Goal: Task Accomplishment & Management: Manage account settings

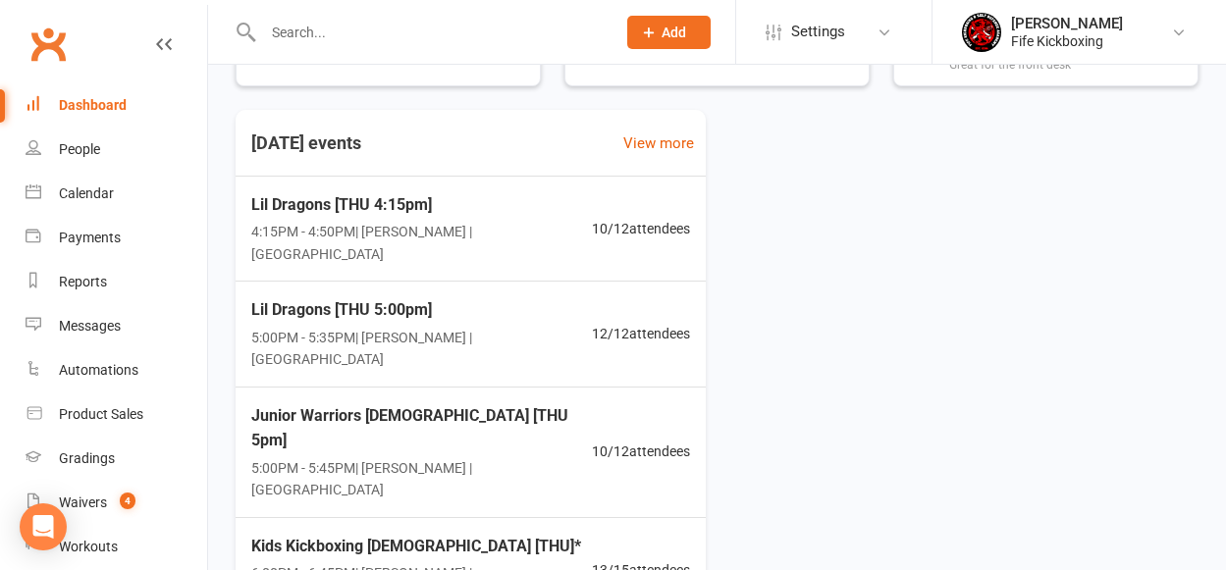
scroll to position [701, 0]
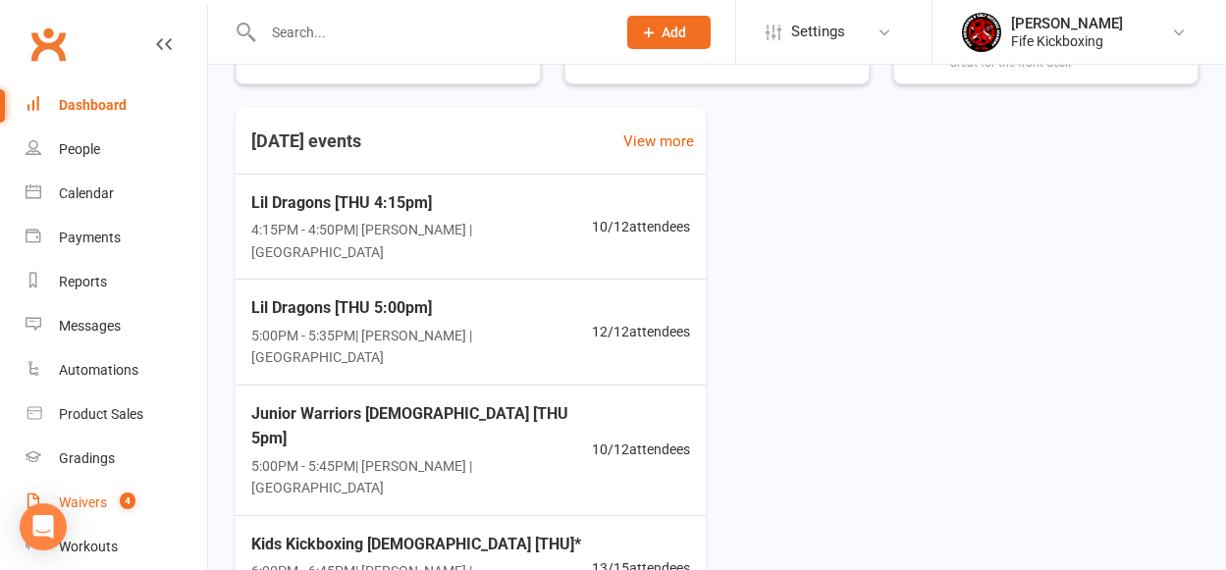
click at [91, 497] on div "Waivers" at bounding box center [83, 503] width 48 height 16
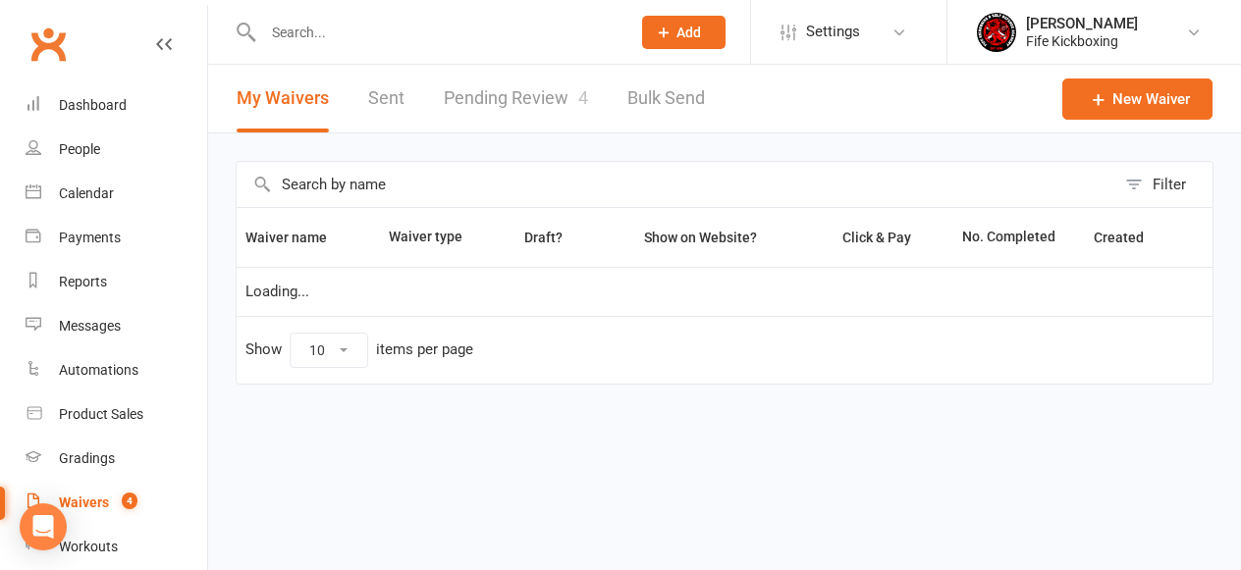
select select "100"
click at [564, 100] on link "Pending Review 4" at bounding box center [516, 99] width 144 height 68
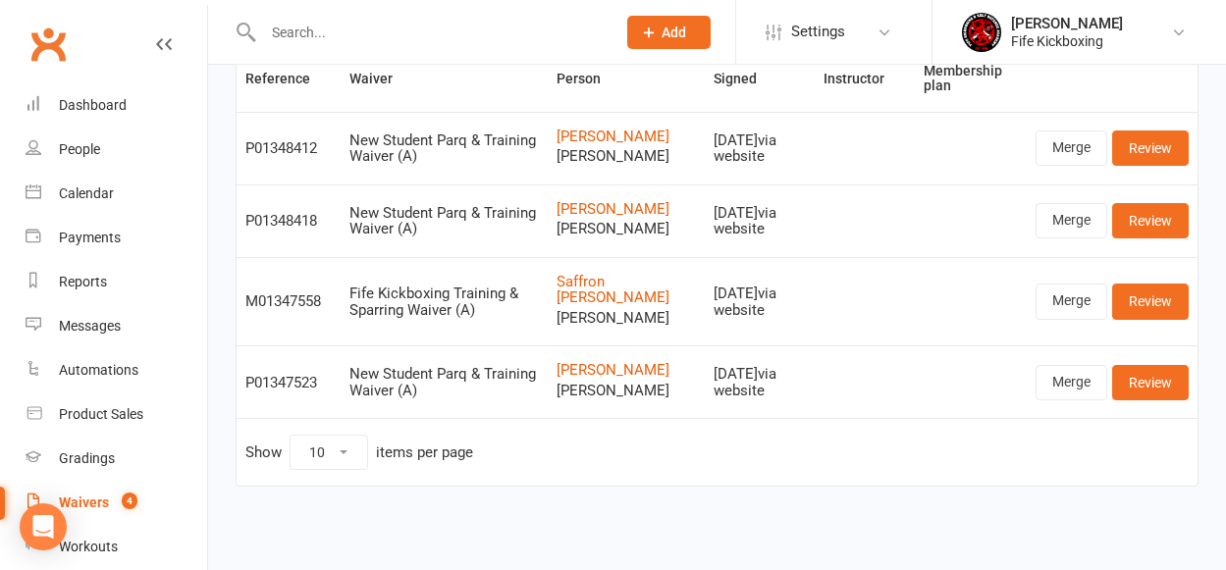
scroll to position [194, 0]
click at [1085, 376] on link "Merge" at bounding box center [1072, 382] width 72 height 35
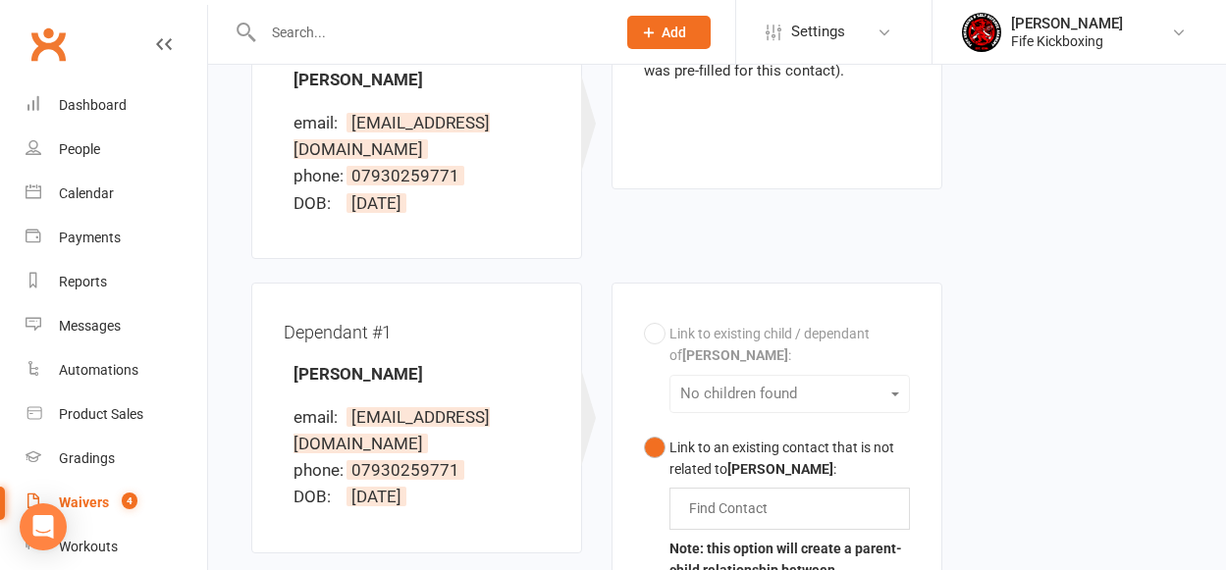
scroll to position [320, 0]
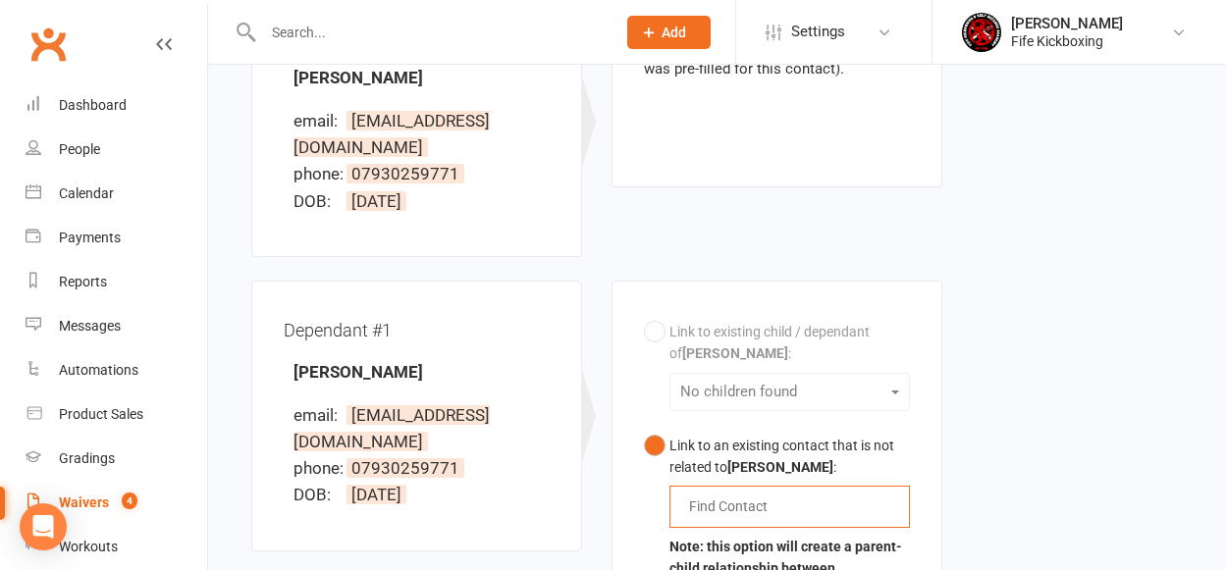
click at [725, 504] on input "text" at bounding box center [732, 507] width 91 height 24
click at [644, 427] on button "Link to an existing contact that is not related to [PERSON_NAME] : [PERSON_NAME…" at bounding box center [777, 529] width 266 height 205
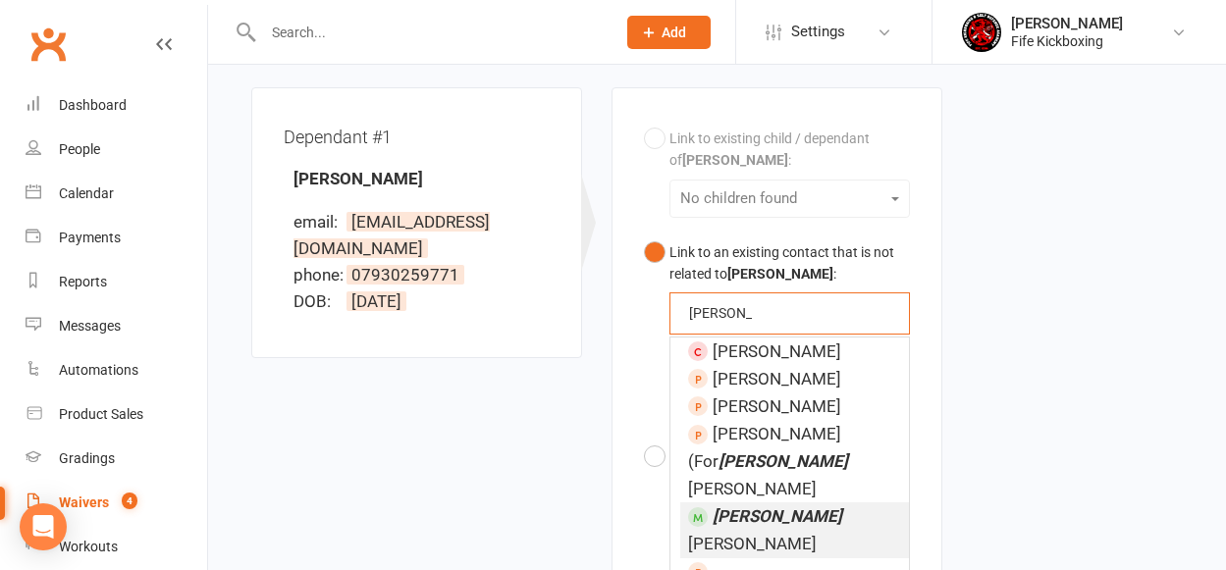
scroll to position [538, 0]
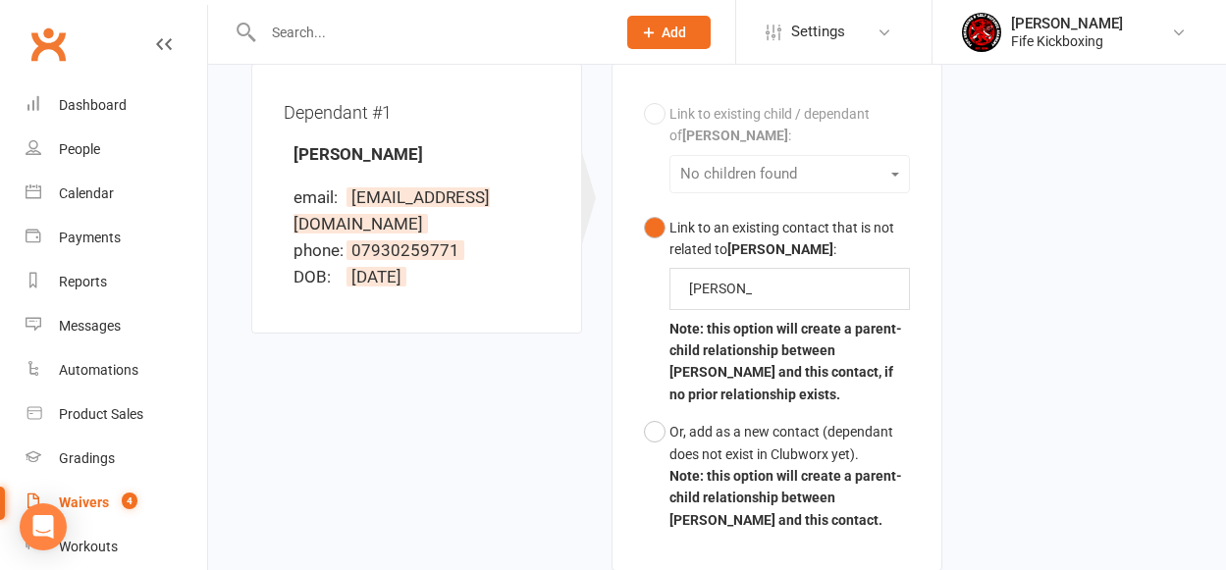
click at [517, 458] on div "Dependant #1 [PERSON_NAME] email: [EMAIL_ADDRESS][DOMAIN_NAME] phone: [PHONE_NU…" at bounding box center [597, 329] width 721 height 532
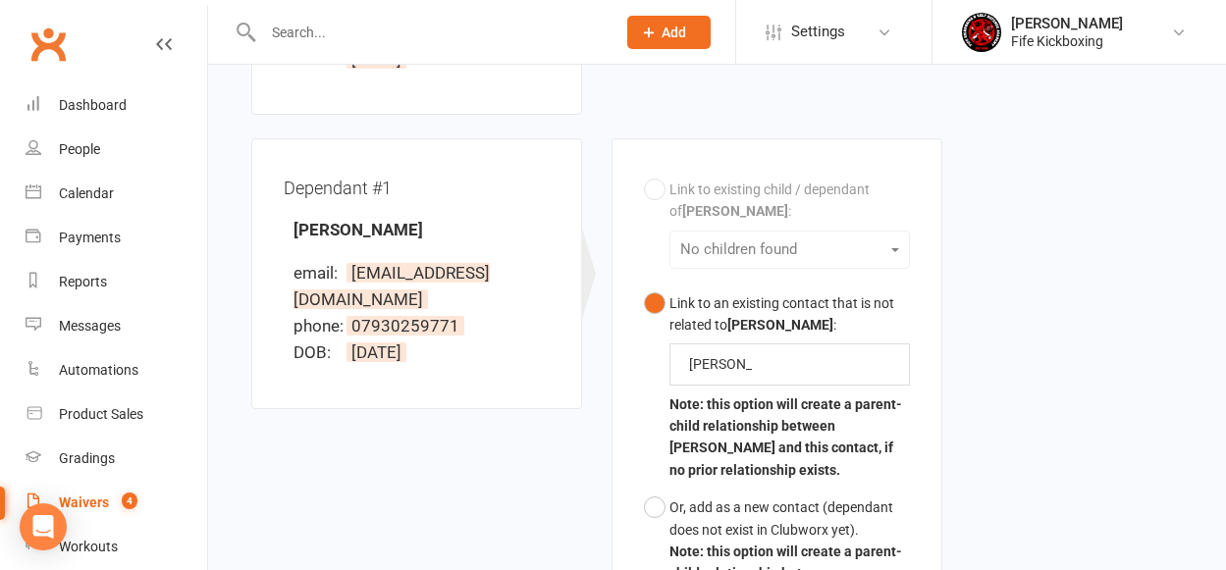
scroll to position [464, 0]
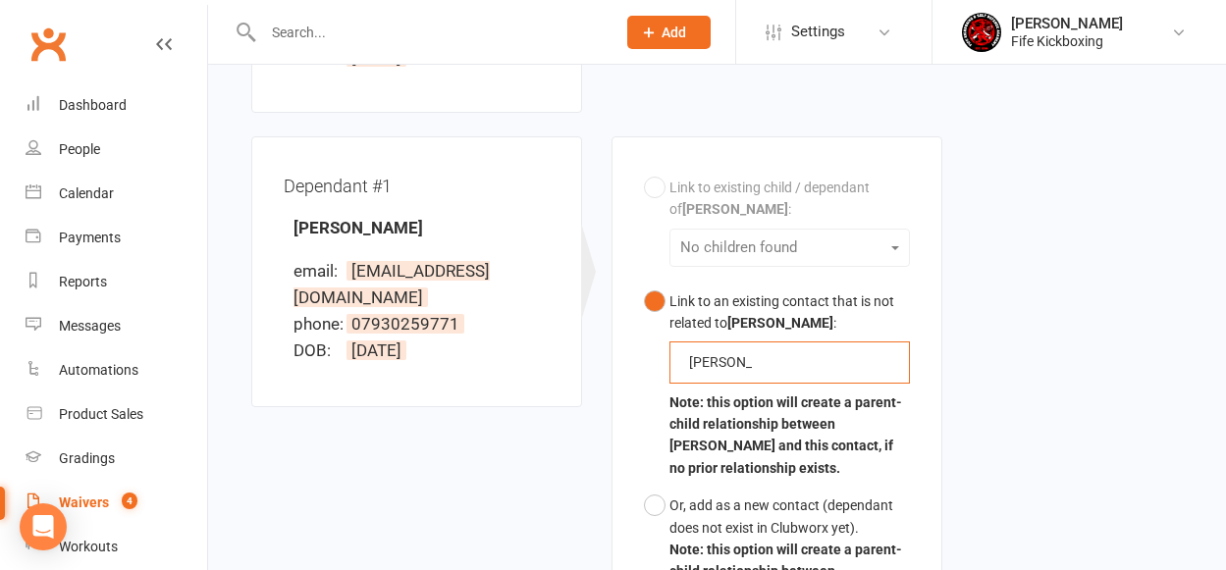
click at [745, 368] on input "[PERSON_NAME]" at bounding box center [720, 362] width 67 height 24
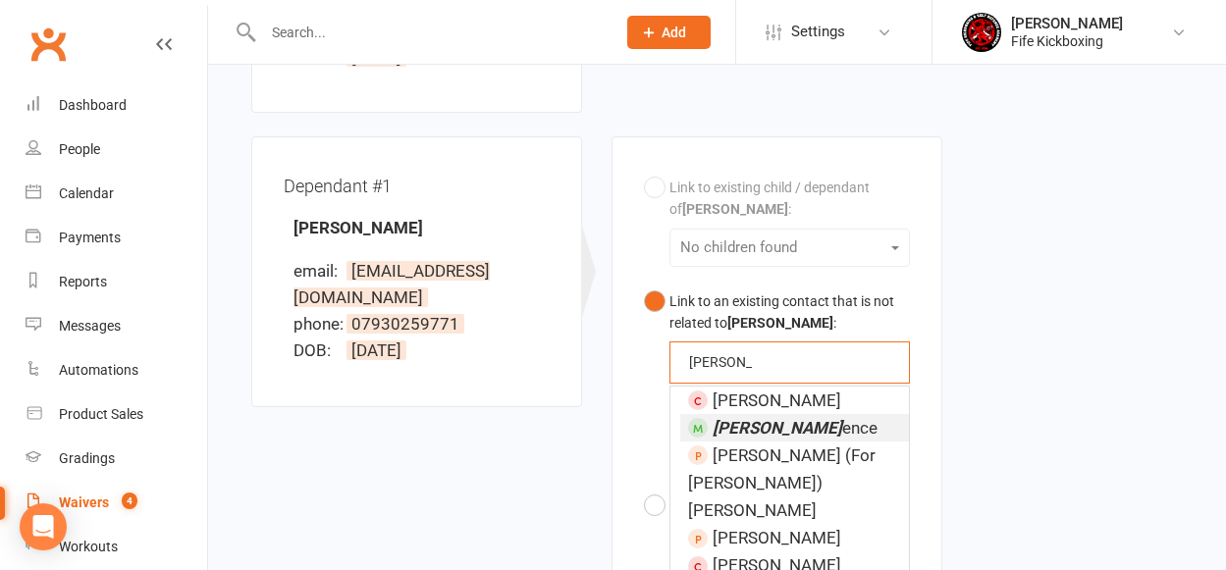
type input "[PERSON_NAME] sp"
click at [785, 432] on span "[PERSON_NAME] Sp ence" at bounding box center [795, 428] width 165 height 20
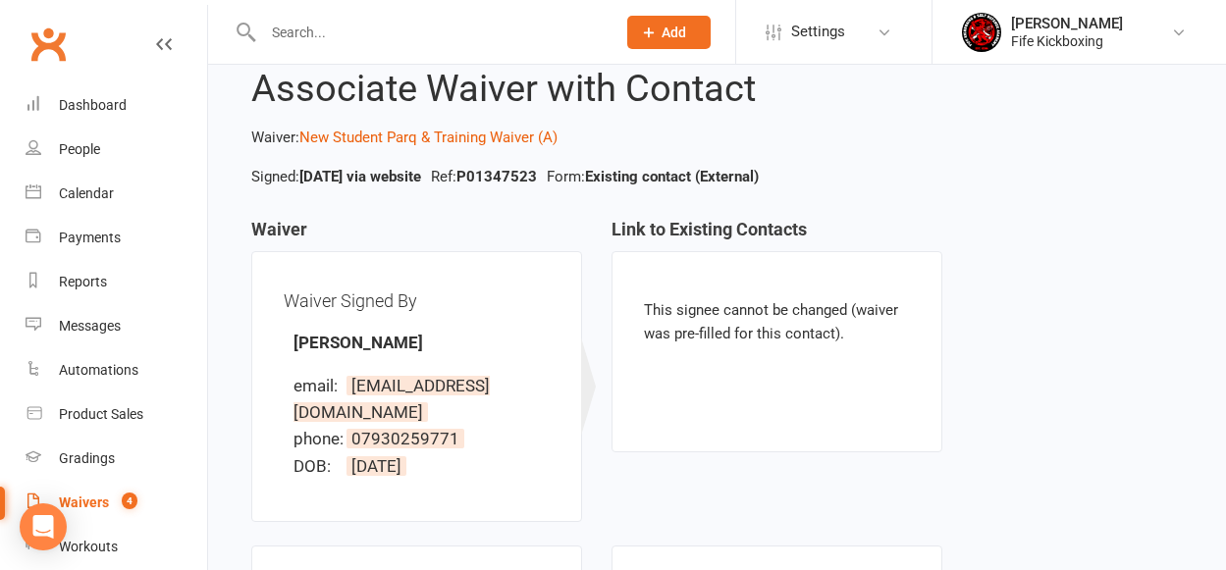
scroll to position [93, 0]
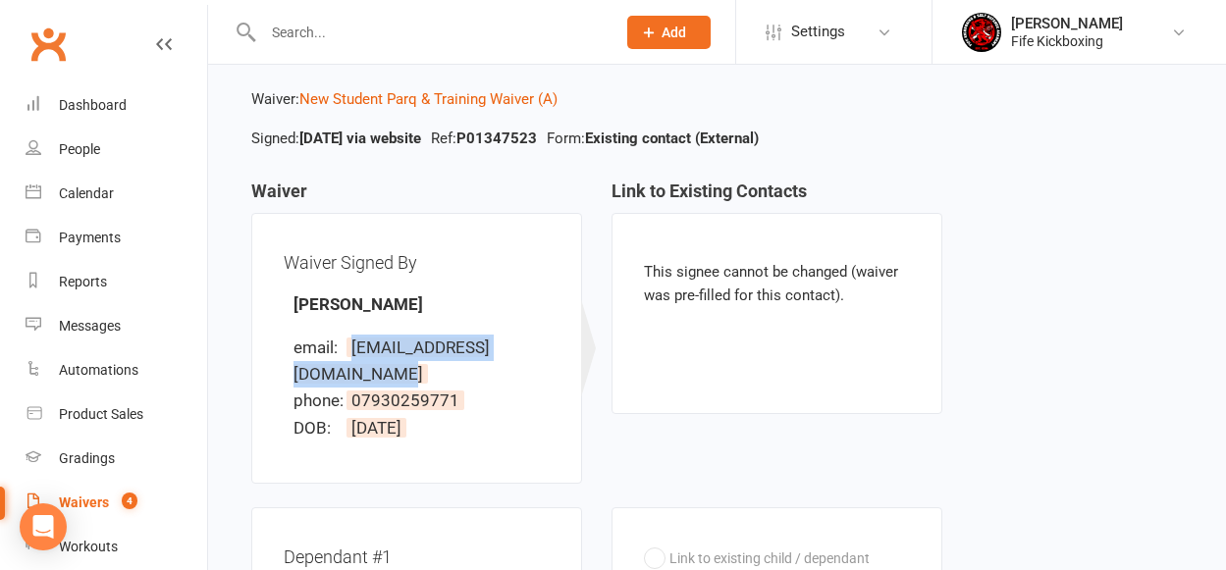
drag, startPoint x: 298, startPoint y: 376, endPoint x: 546, endPoint y: 372, distance: 247.4
click at [546, 372] on li "email: [EMAIL_ADDRESS][DOMAIN_NAME]" at bounding box center [422, 361] width 256 height 53
copy span "[EMAIL_ADDRESS][DOMAIN_NAME]"
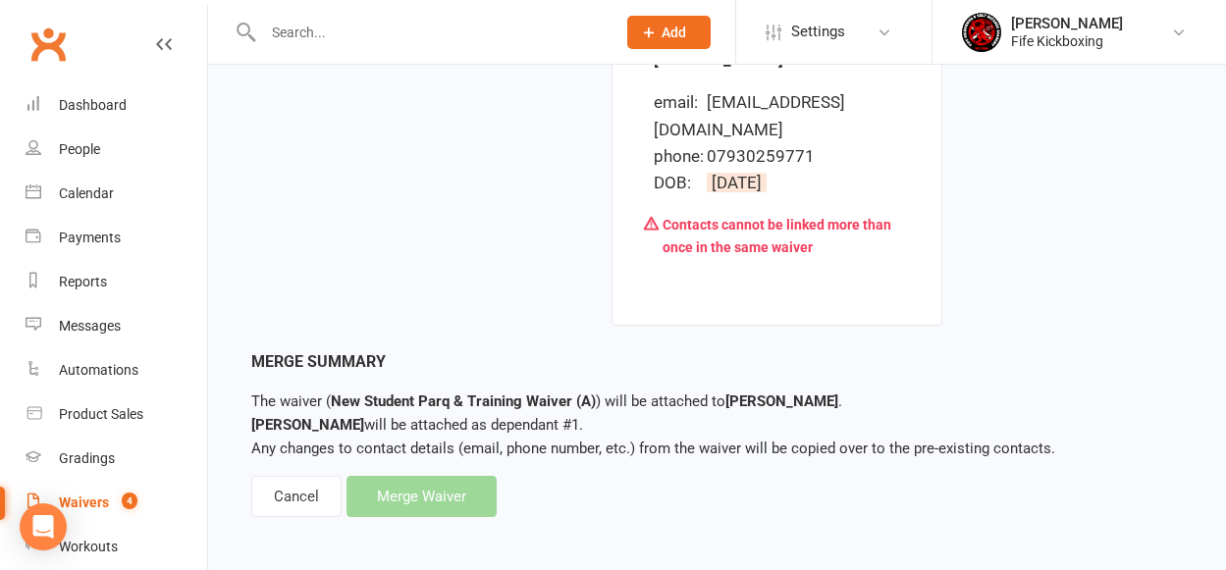
scroll to position [1076, 0]
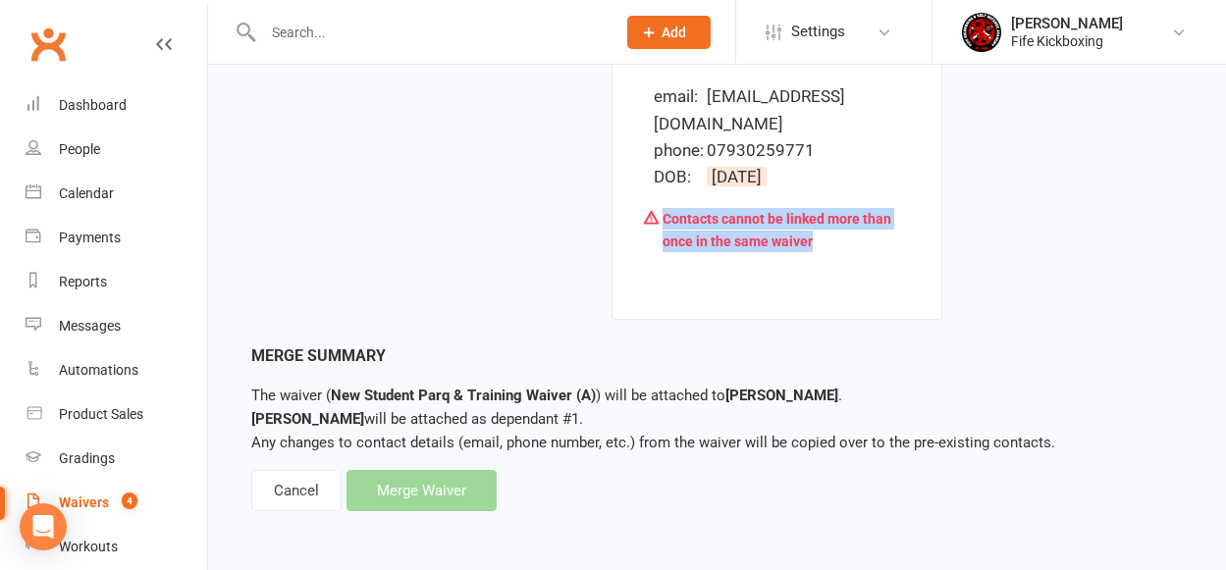
drag, startPoint x: 843, startPoint y: 243, endPoint x: 618, endPoint y: 212, distance: 227.0
copy div "Contacts cannot be linked more than once in the same waiver"
click at [98, 106] on div "Dashboard" at bounding box center [93, 105] width 68 height 16
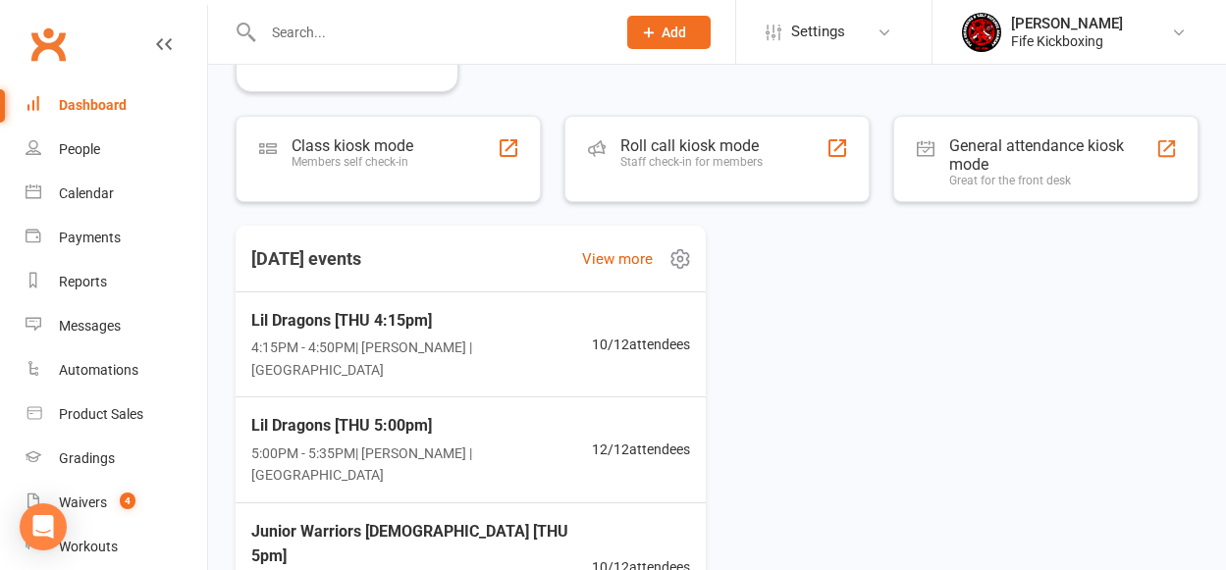
scroll to position [718, 0]
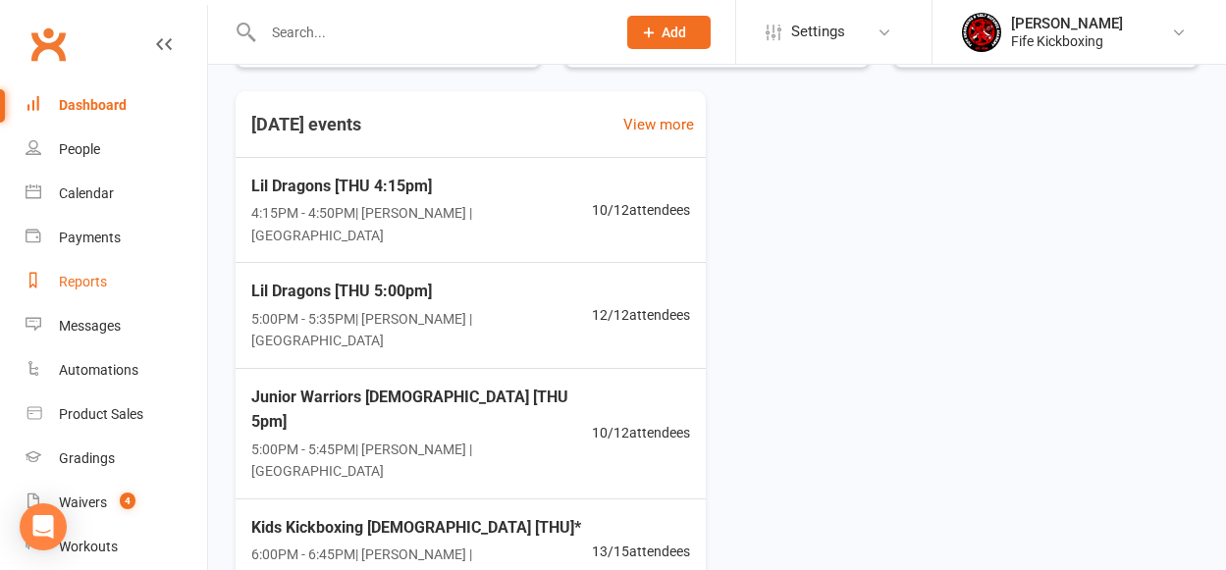
click at [81, 277] on div "Reports" at bounding box center [83, 282] width 48 height 16
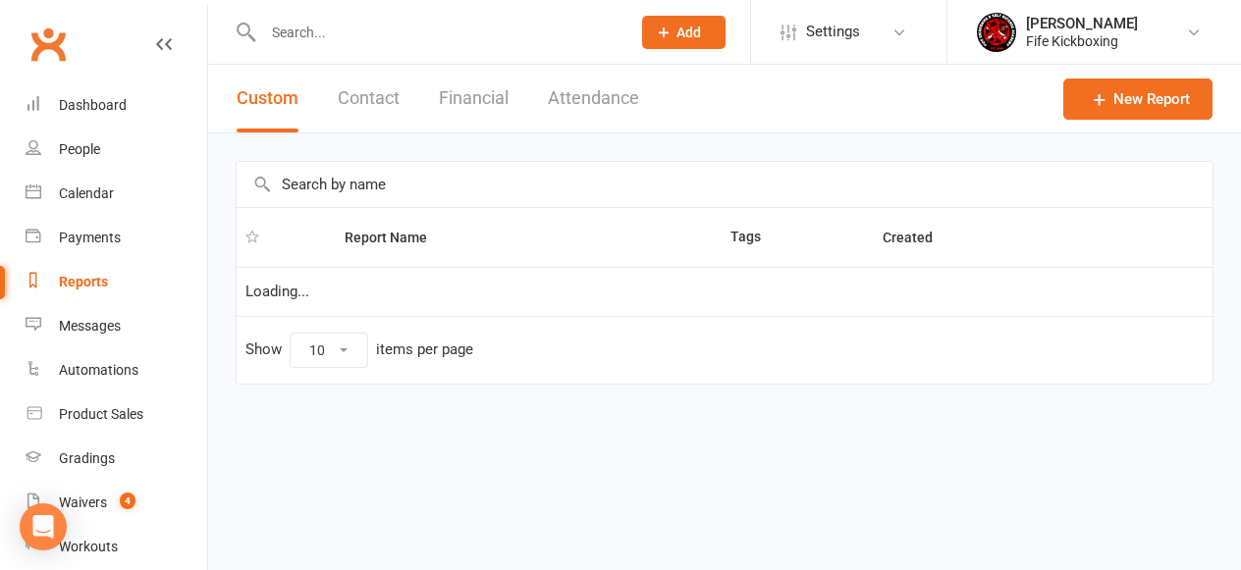
select select "100"
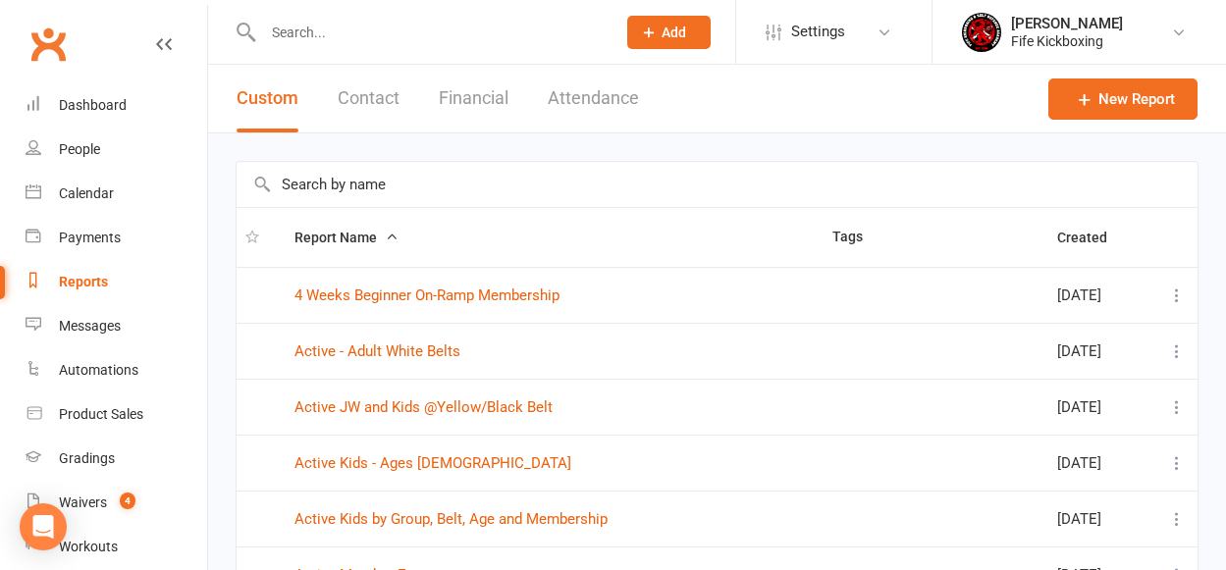
click at [330, 183] on input "text" at bounding box center [717, 184] width 961 height 45
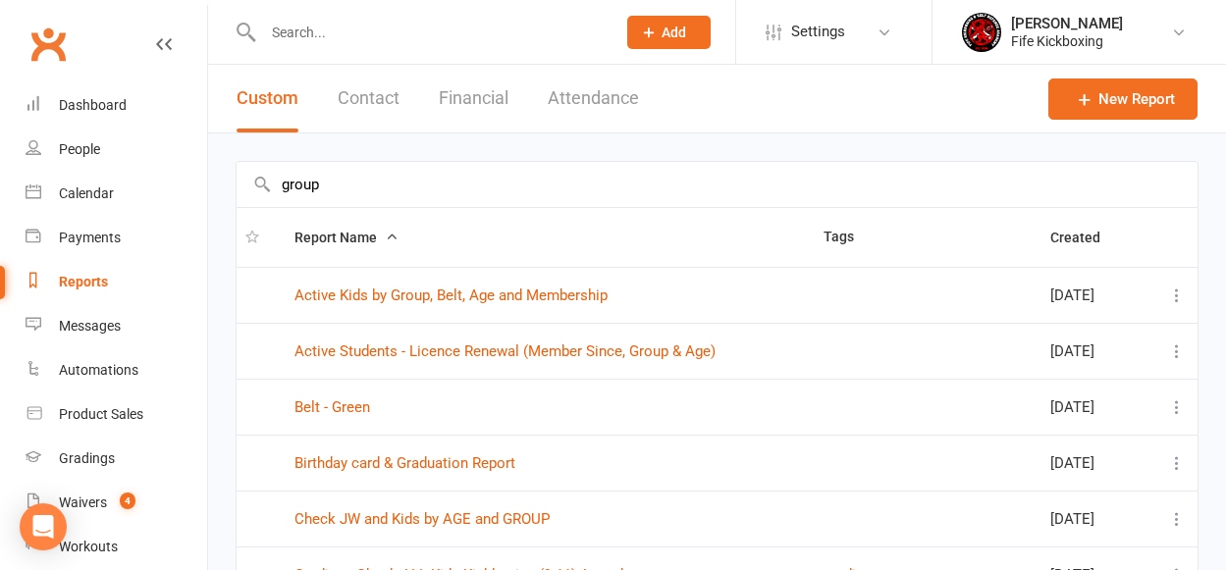
type input "group"
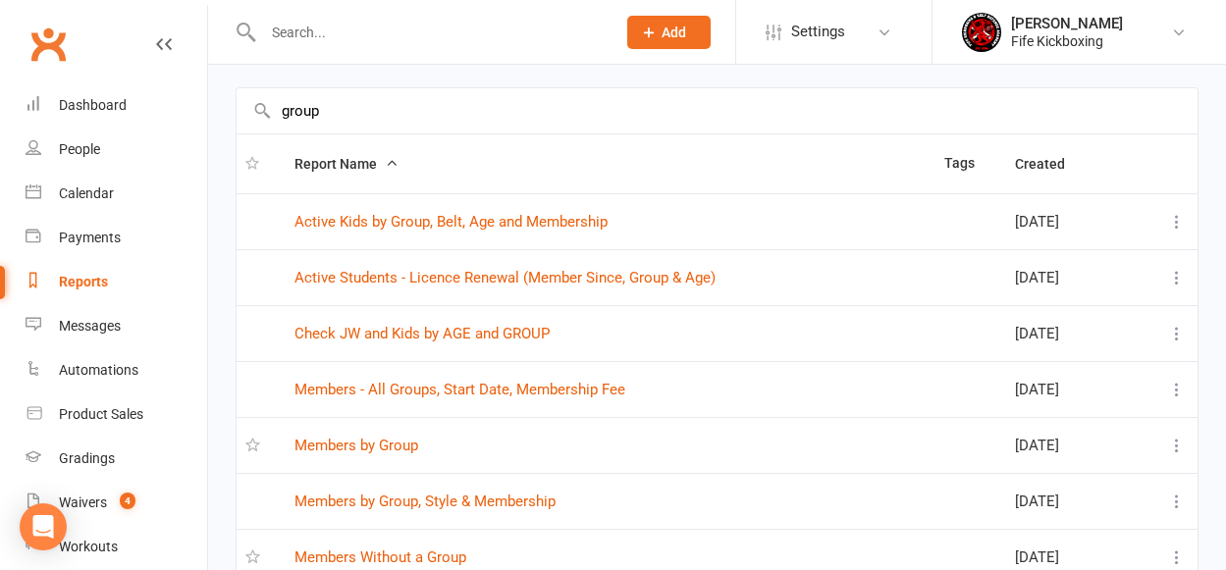
scroll to position [245, 0]
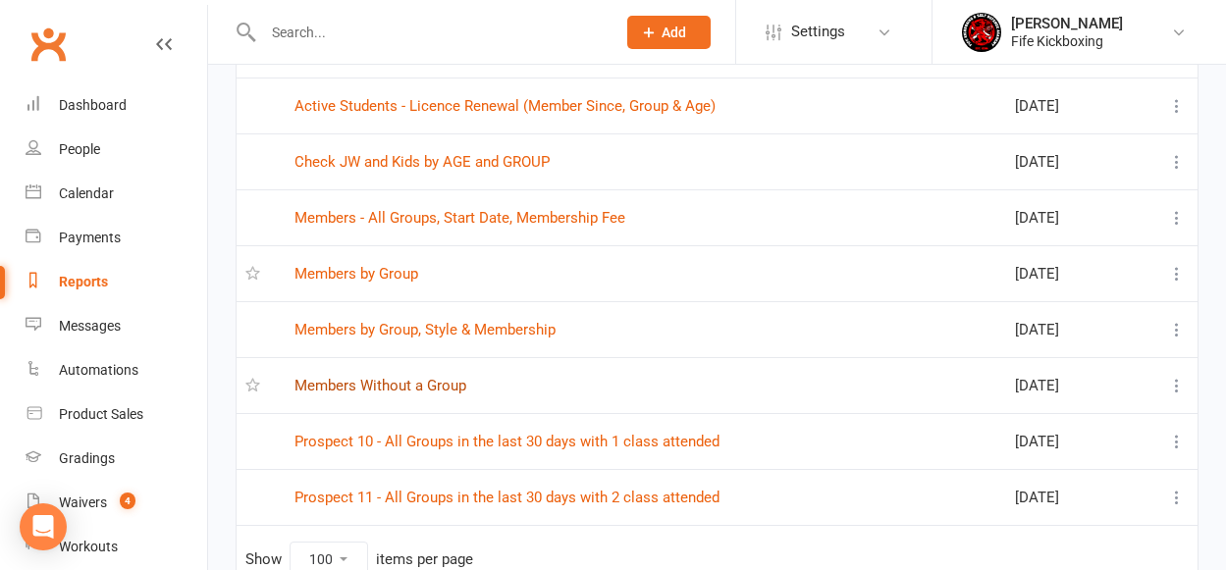
click at [403, 385] on link "Members Without a Group" at bounding box center [381, 386] width 172 height 18
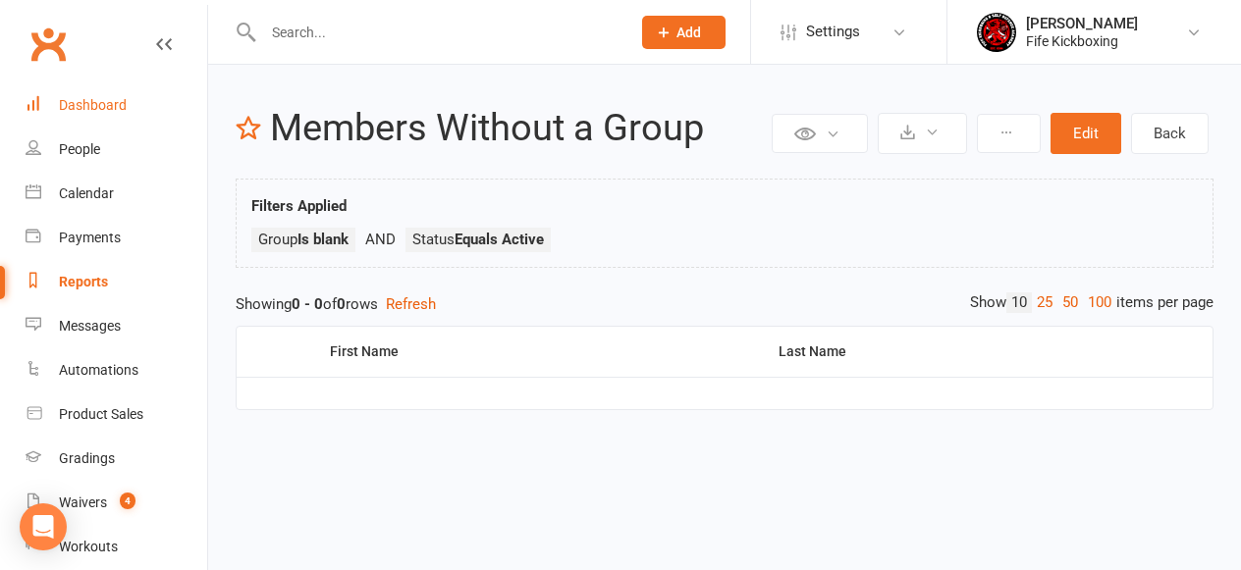
click at [99, 106] on div "Dashboard" at bounding box center [93, 105] width 68 height 16
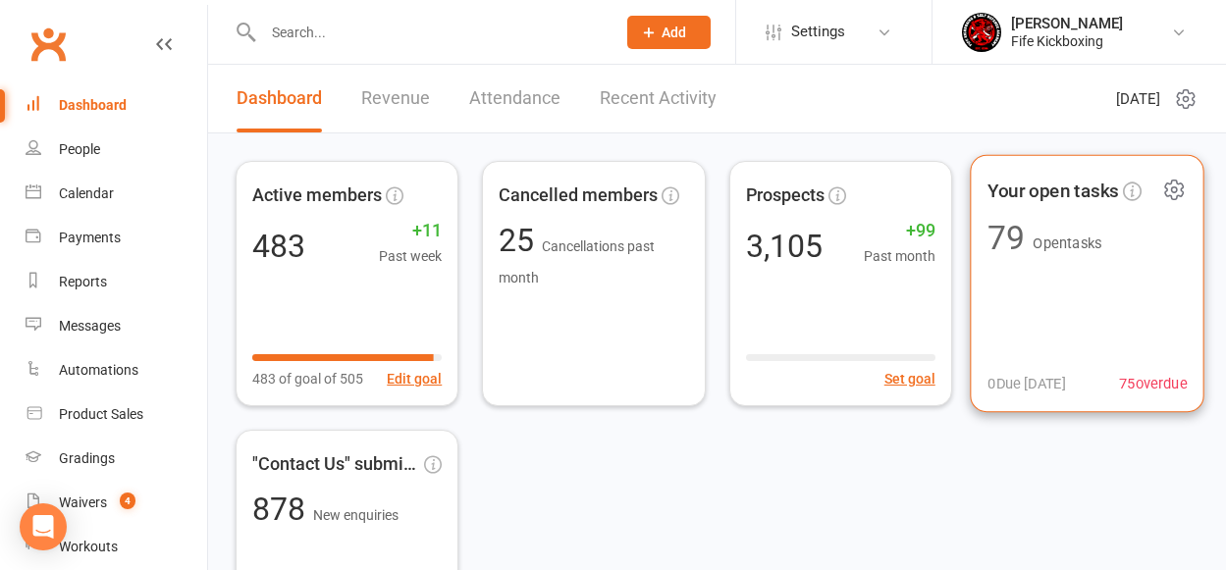
click at [1055, 302] on div "Your open tasks 79 Open tasks 0 Due [DATE] 75 overdue" at bounding box center [1087, 284] width 235 height 258
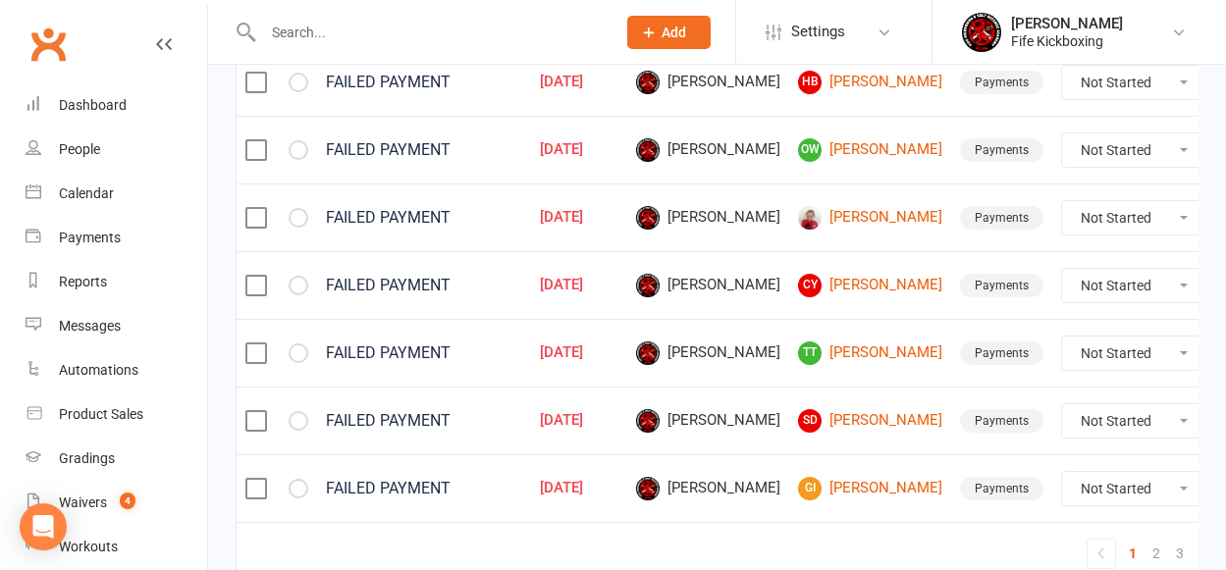
scroll to position [1639, 0]
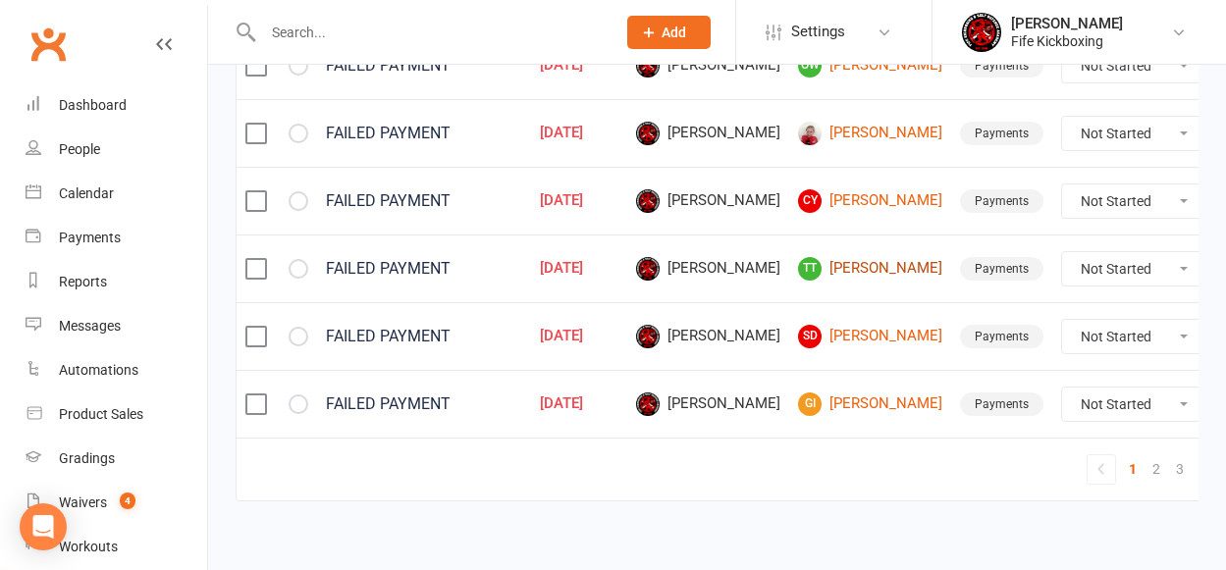
click at [838, 257] on link "TT [PERSON_NAME]" at bounding box center [870, 269] width 144 height 24
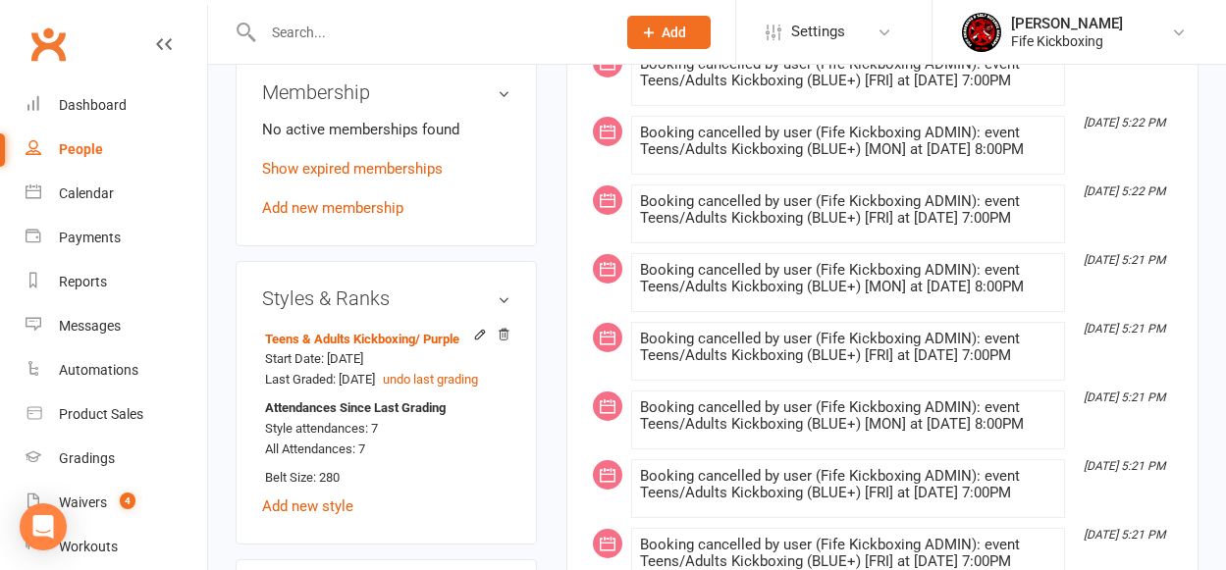
scroll to position [1051, 0]
click at [368, 27] on input "text" at bounding box center [429, 32] width 345 height 27
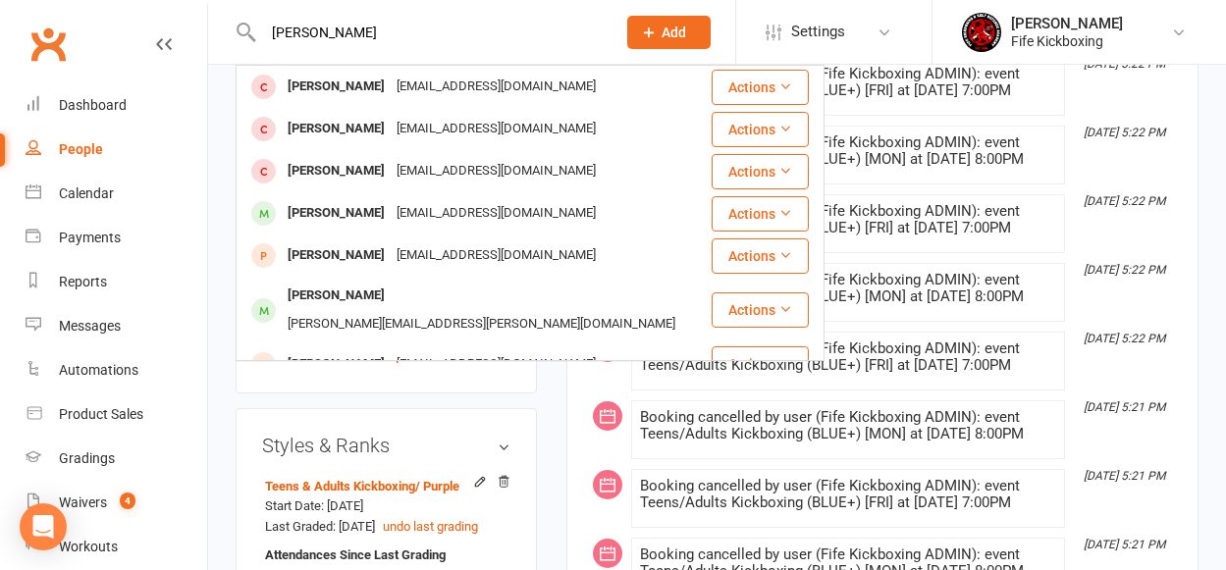
scroll to position [613, 0]
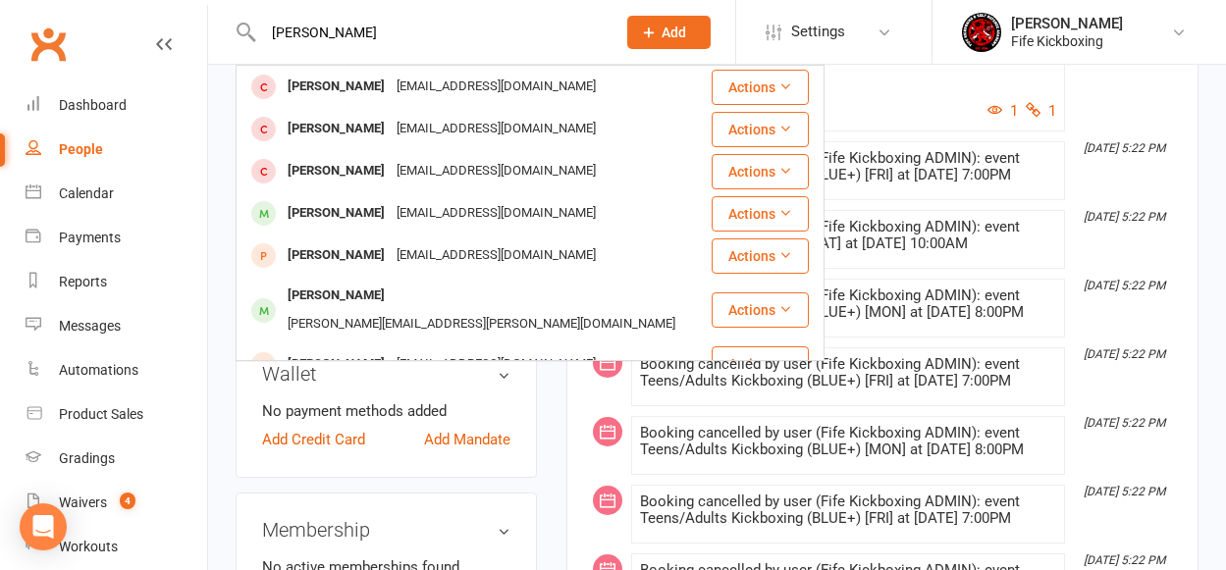
type input "[PERSON_NAME]"
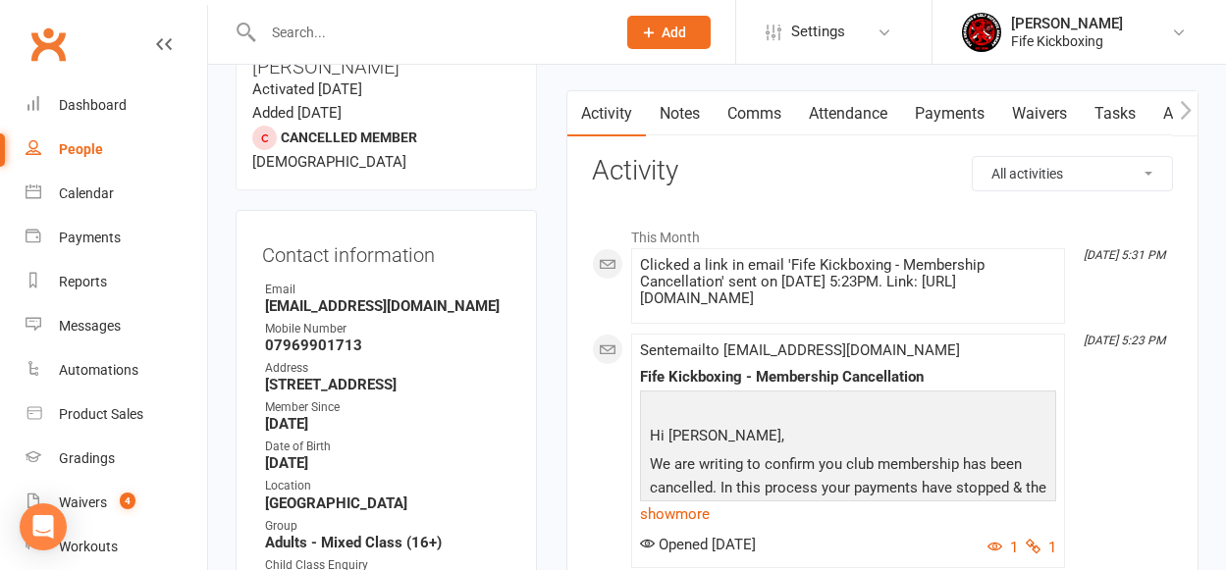
scroll to position [0, 0]
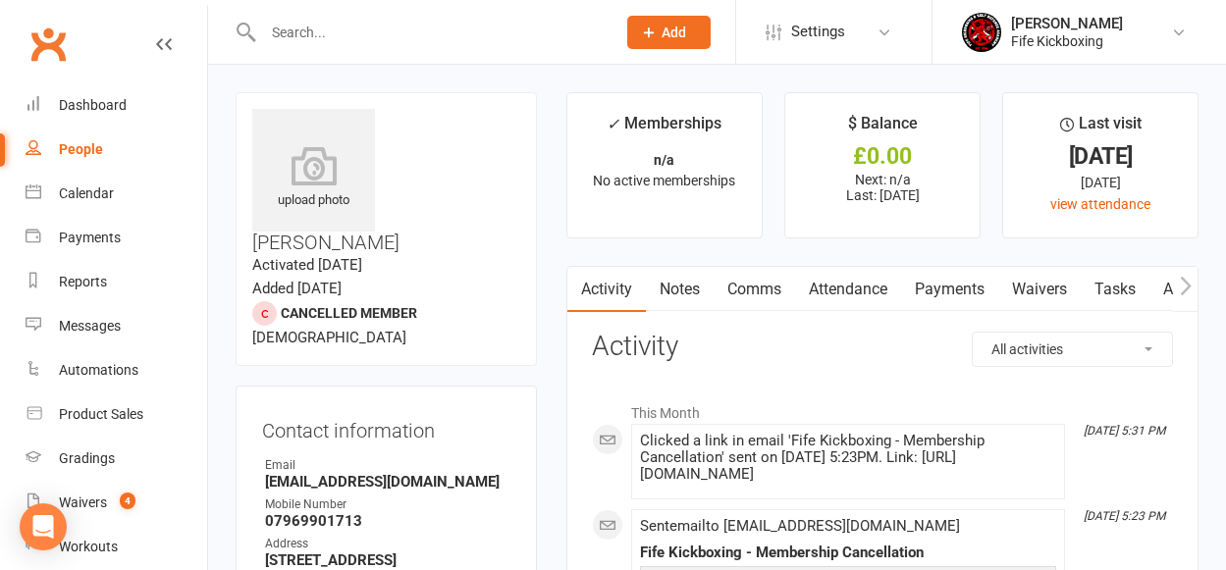
drag, startPoint x: 467, startPoint y: 287, endPoint x: 452, endPoint y: 289, distance: 15.8
click at [457, 288] on div "upload photo [PERSON_NAME] Activated [DATE] Added [DATE] Cancelled member [DEMO…" at bounding box center [386, 229] width 301 height 274
click at [977, 290] on link "Payments" at bounding box center [949, 289] width 97 height 45
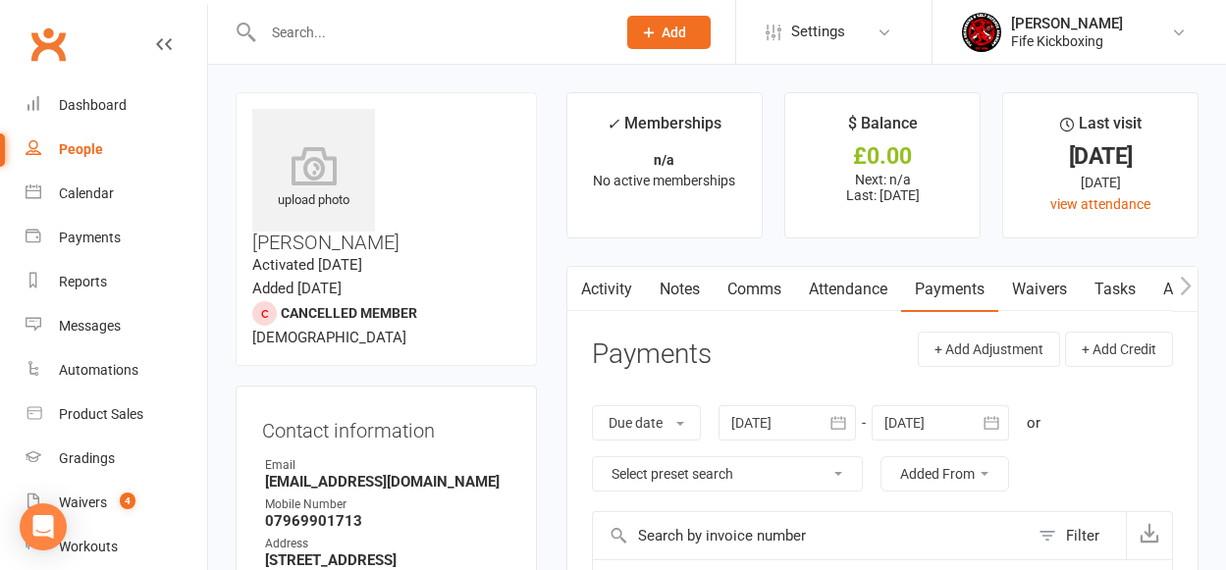
click at [1120, 286] on link "Tasks" at bounding box center [1115, 289] width 69 height 45
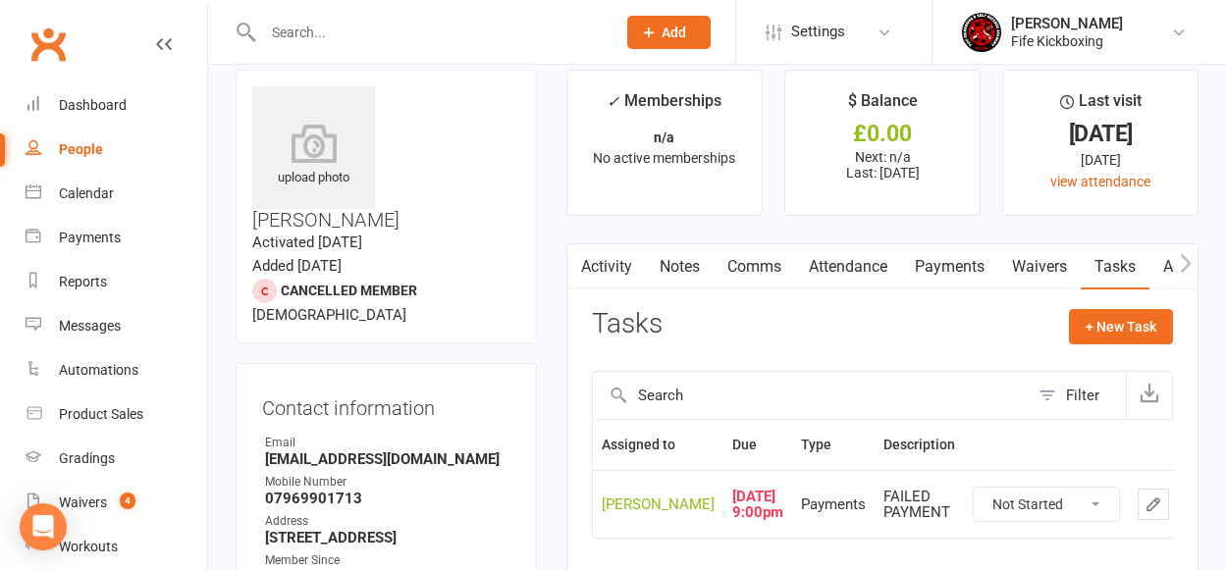
scroll to position [159, 0]
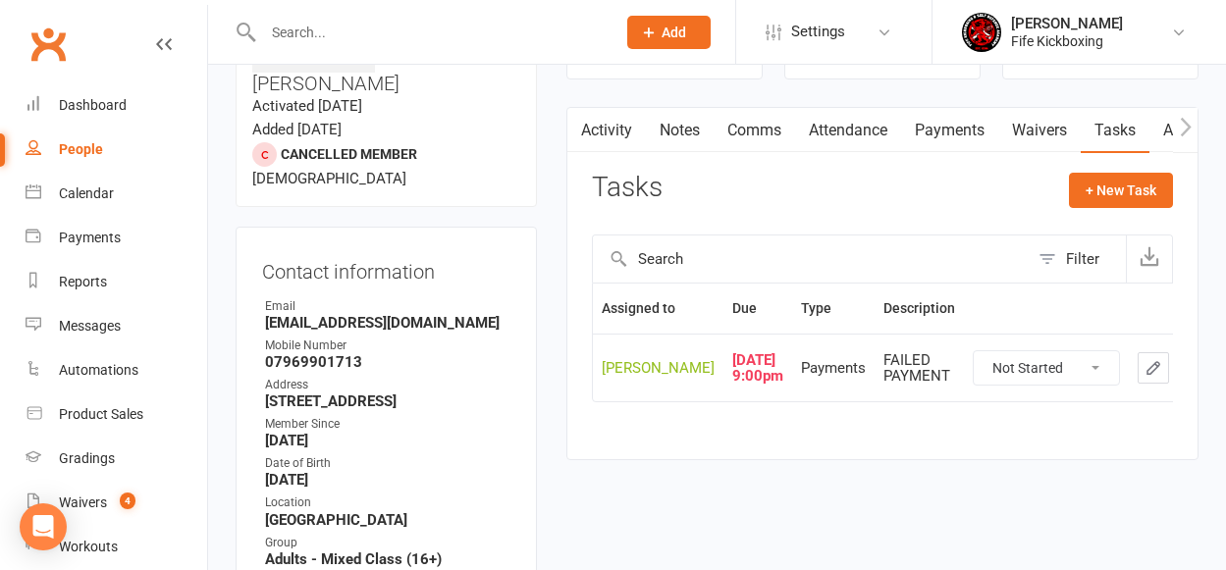
click at [1003, 385] on select "Not Started In Progress Waiting Complete" at bounding box center [1046, 367] width 145 height 33
click at [974, 372] on select "Not Started In Progress Waiting Complete" at bounding box center [1046, 367] width 145 height 33
select select "unstarted"
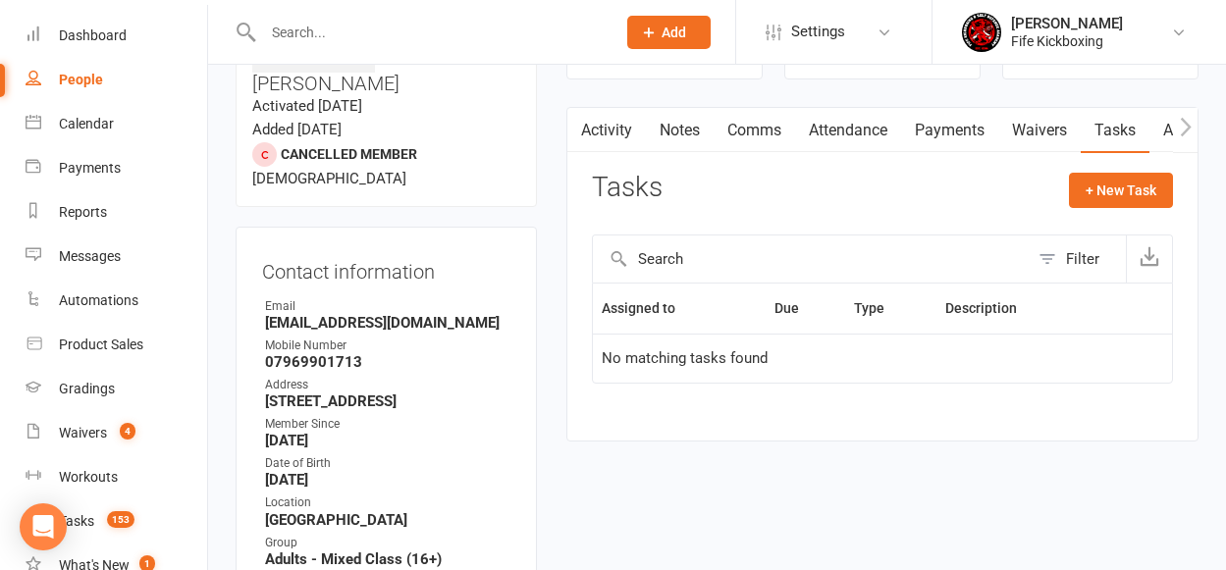
scroll to position [180, 0]
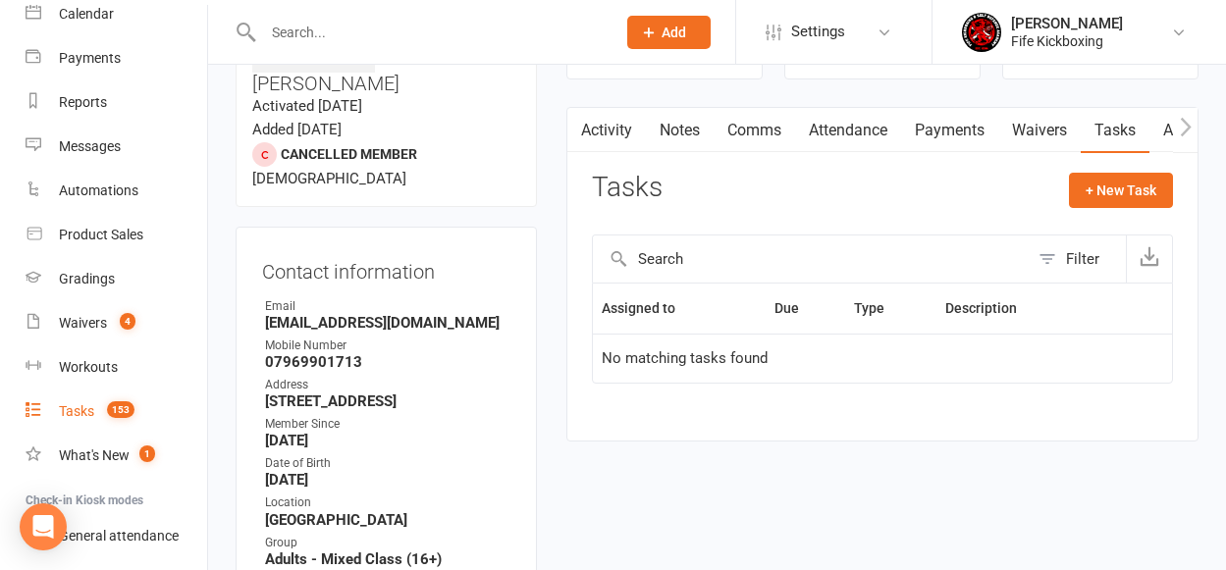
click at [83, 413] on div "Tasks" at bounding box center [76, 411] width 35 height 16
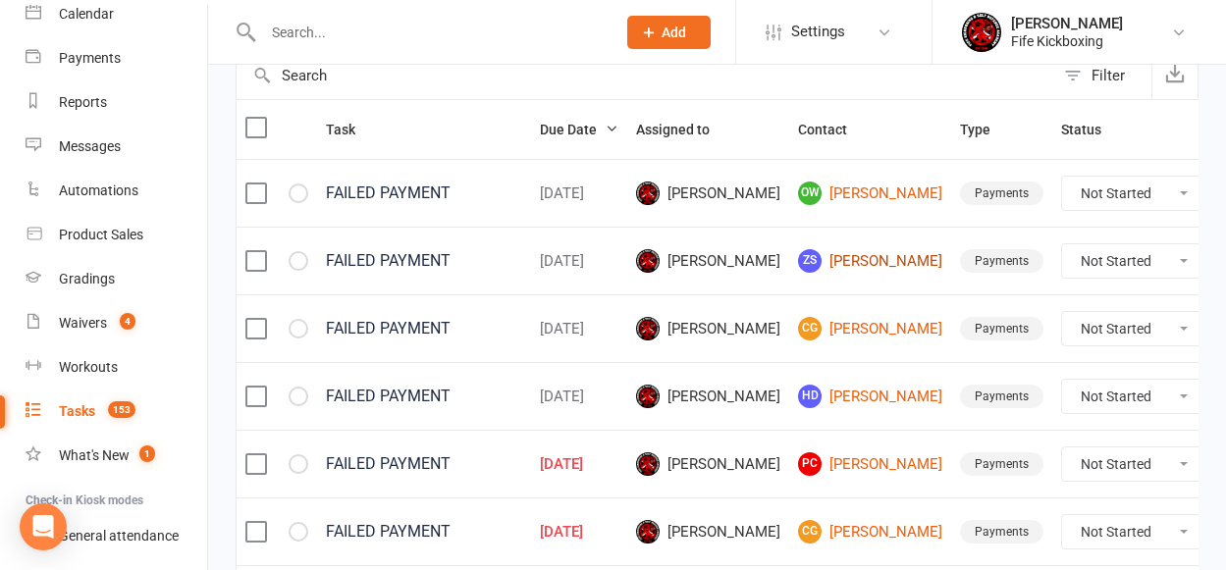
scroll to position [227, 0]
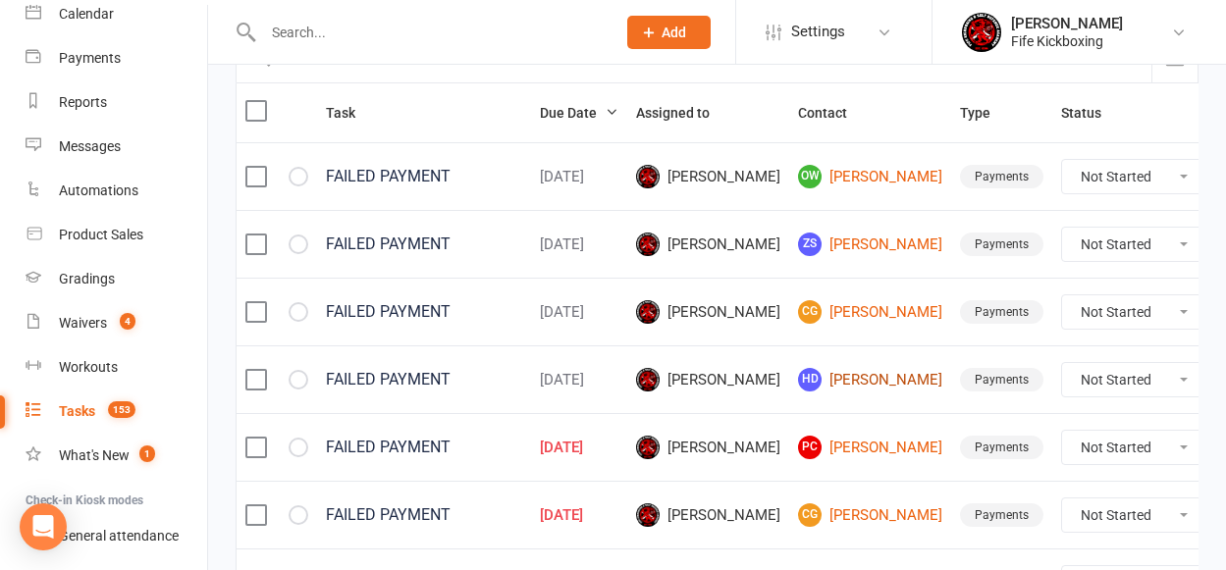
click at [842, 387] on link "HD [PERSON_NAME]" at bounding box center [870, 380] width 144 height 24
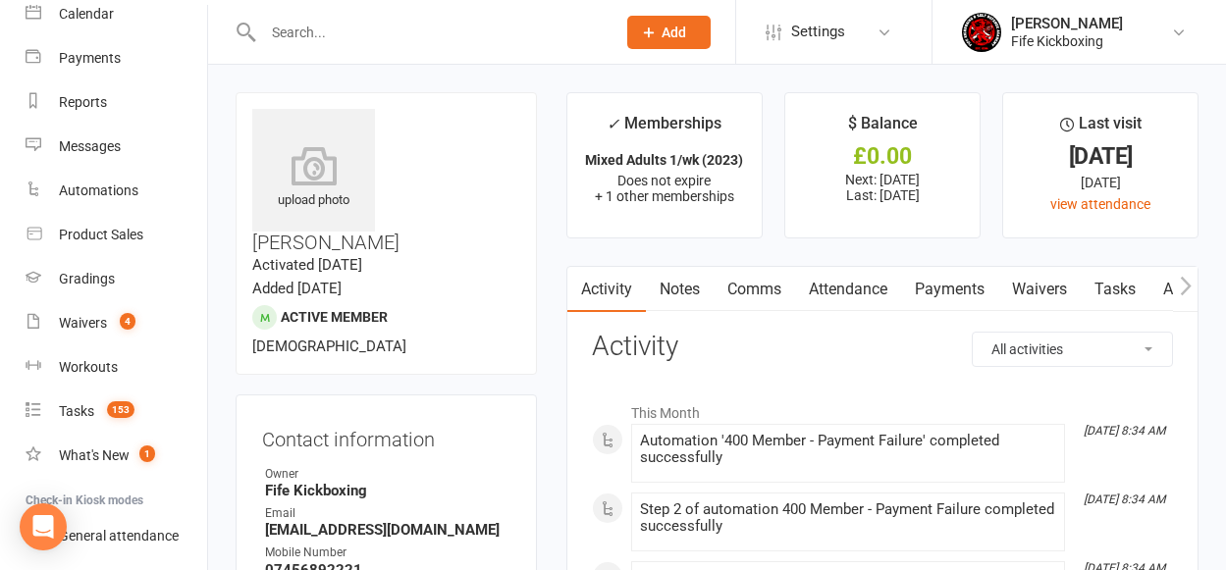
click at [954, 293] on link "Payments" at bounding box center [949, 289] width 97 height 45
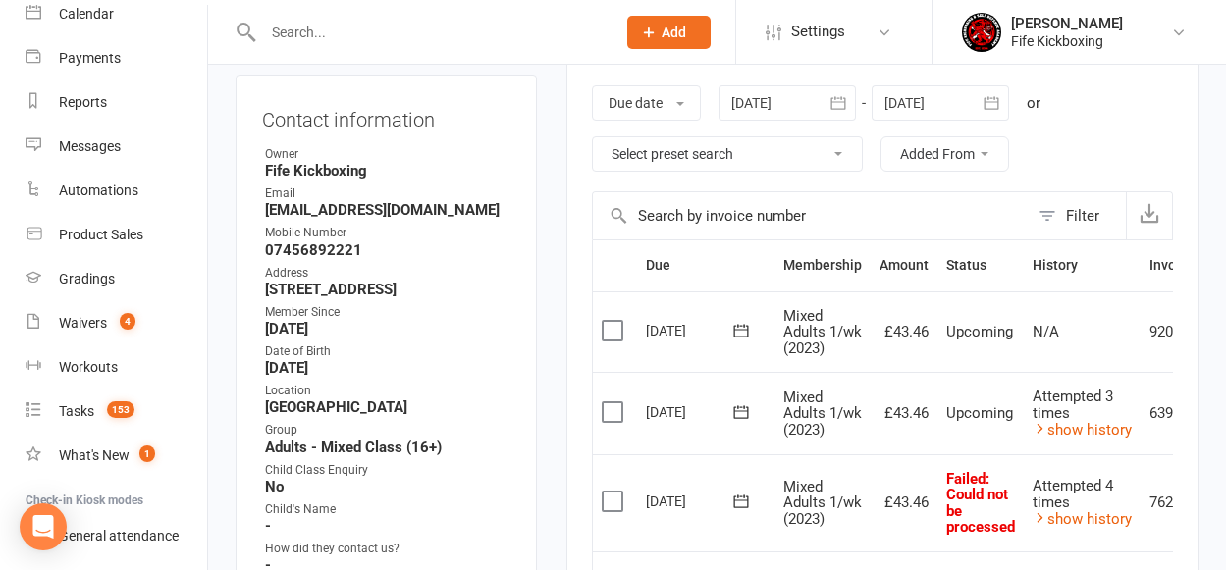
scroll to position [210, 0]
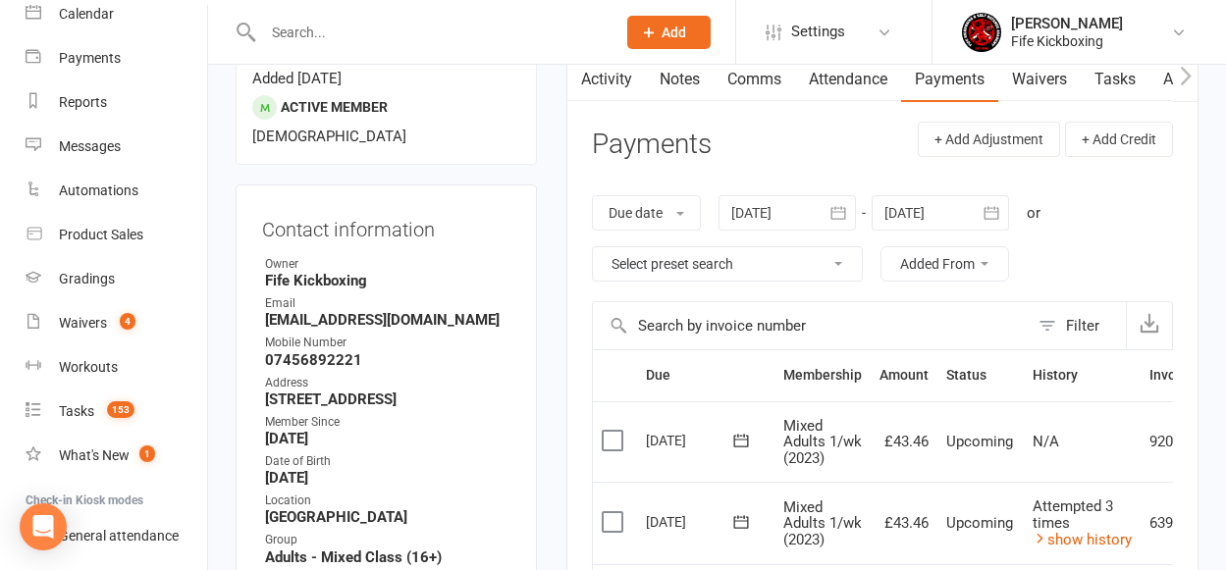
click at [748, 211] on div at bounding box center [787, 212] width 137 height 35
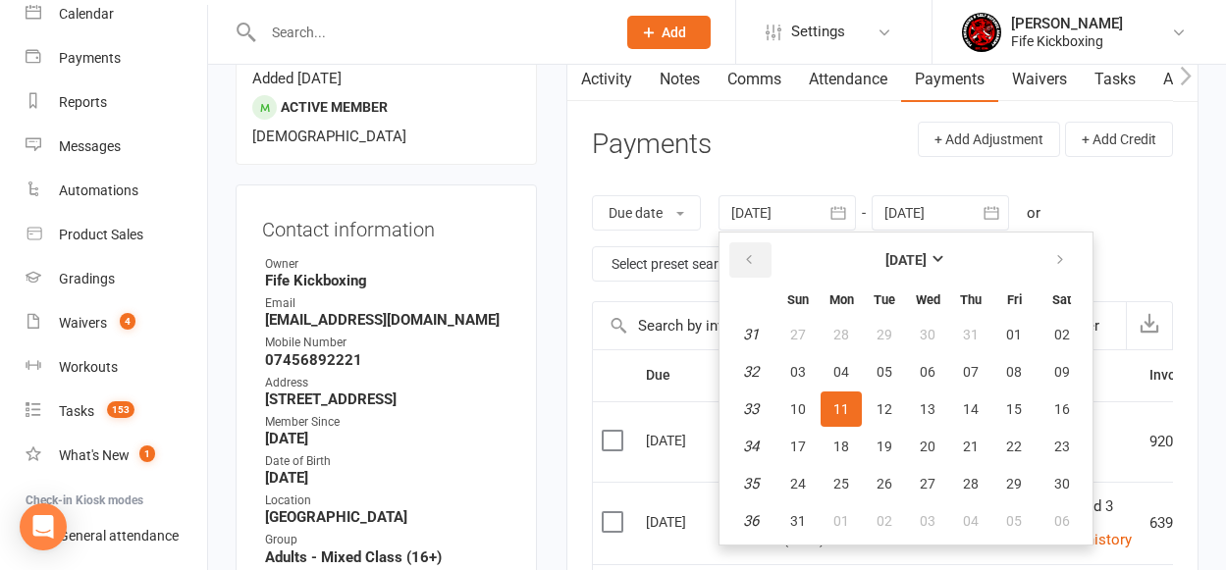
click at [756, 257] on icon "button" at bounding box center [749, 260] width 14 height 16
click at [806, 331] on span "01" at bounding box center [798, 335] width 16 height 16
type input "[DATE]"
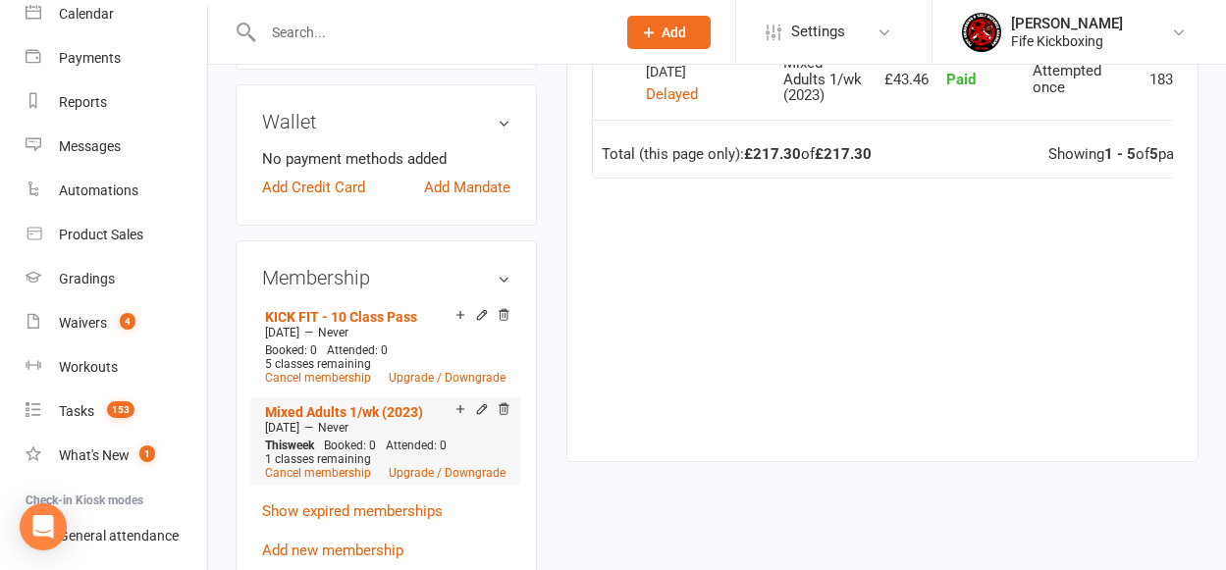
scroll to position [920, 0]
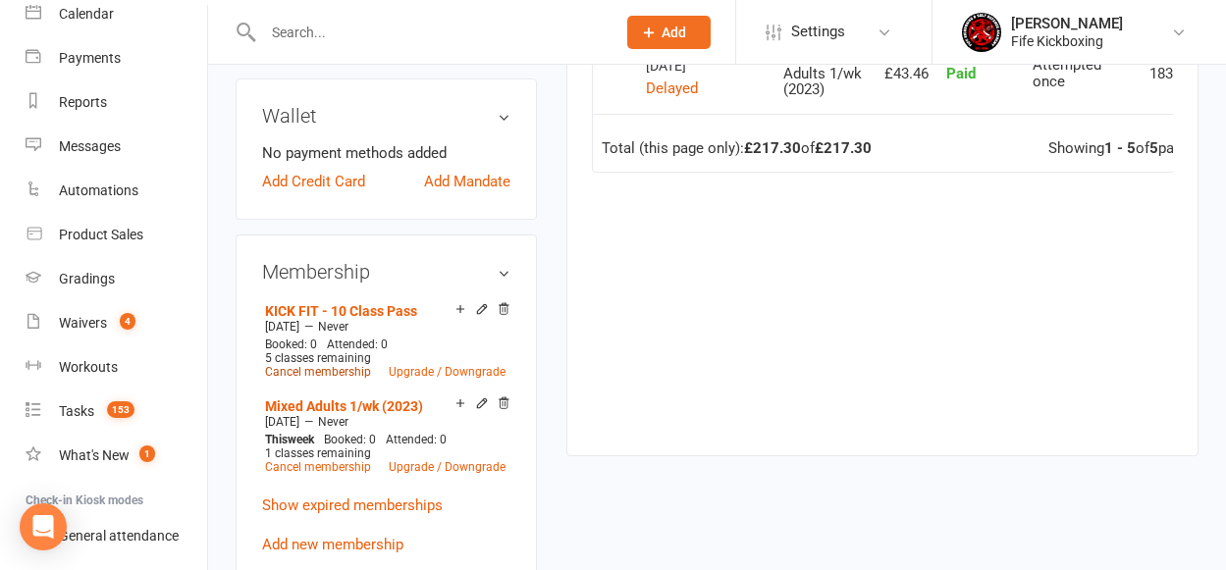
click at [301, 365] on link "Cancel membership" at bounding box center [318, 372] width 106 height 14
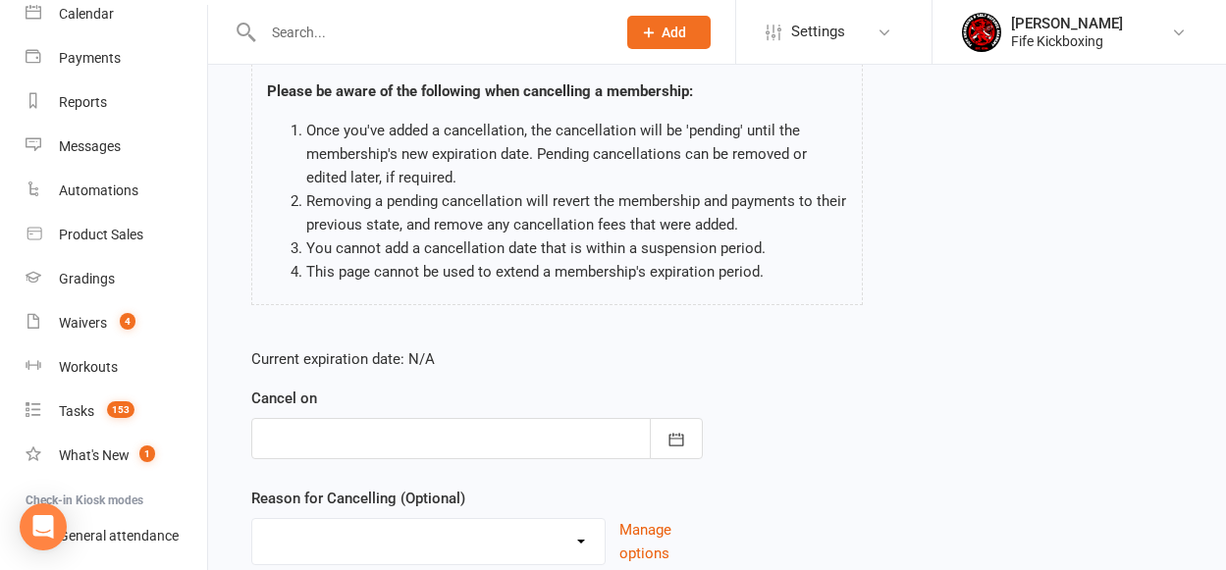
scroll to position [301, 0]
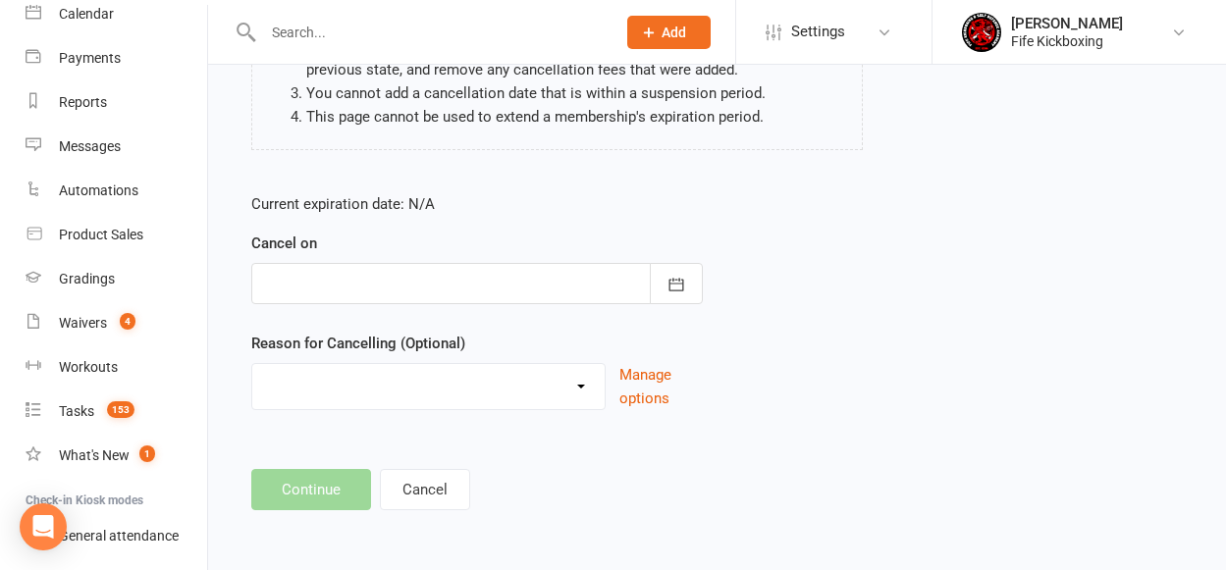
click at [296, 288] on div at bounding box center [477, 283] width 452 height 41
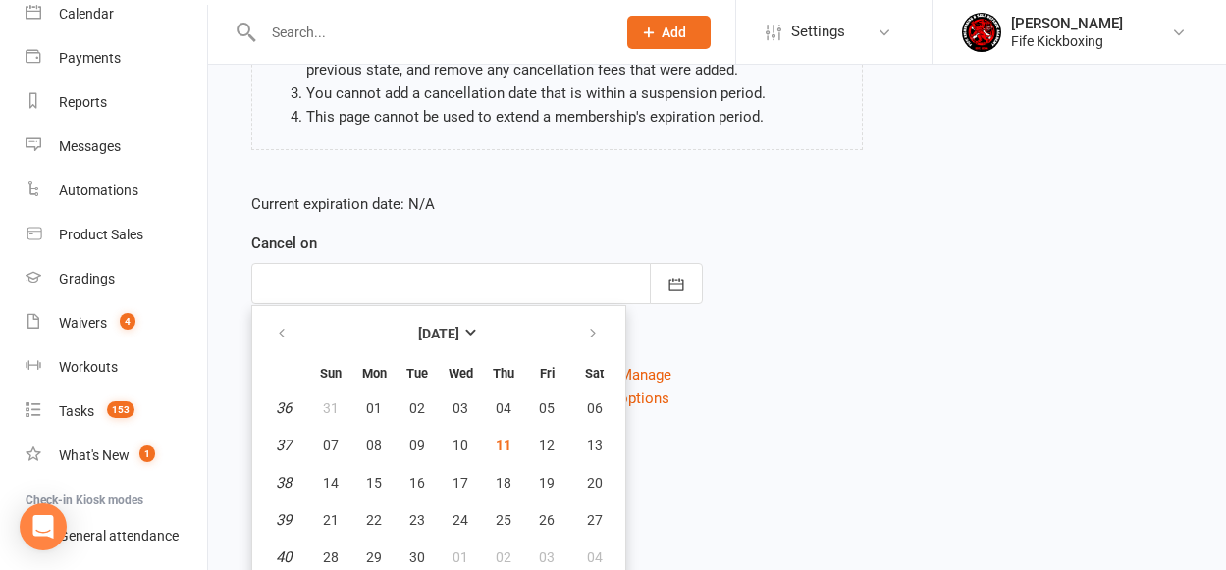
scroll to position [346, 0]
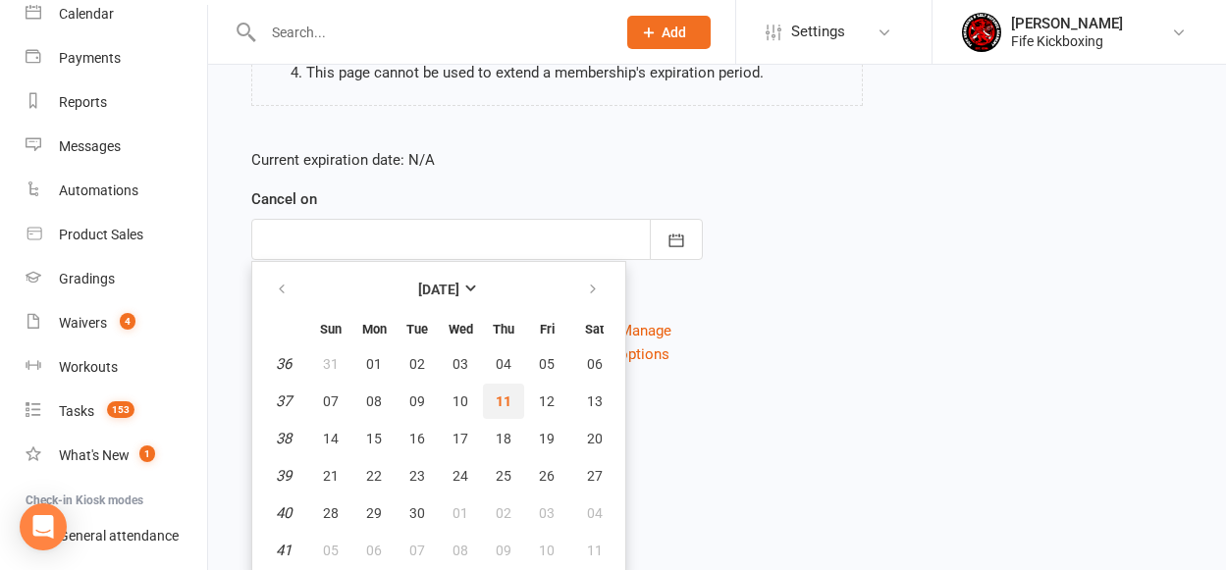
click at [499, 401] on span "11" at bounding box center [504, 402] width 16 height 16
type input "[DATE]"
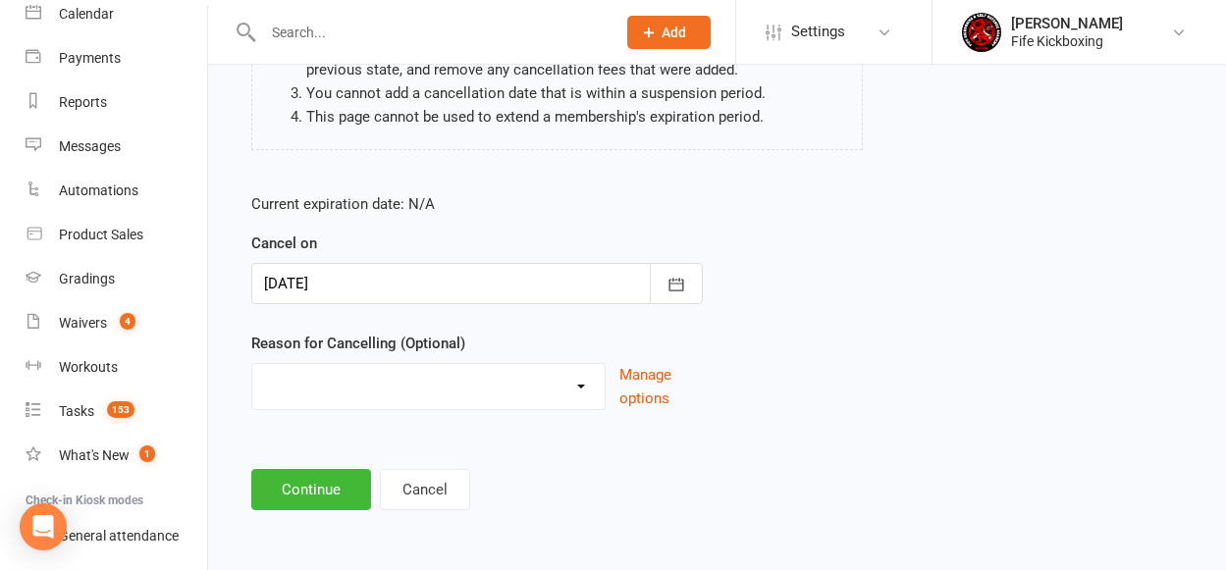
scroll to position [301, 0]
click at [286, 484] on button "Continue" at bounding box center [311, 489] width 120 height 41
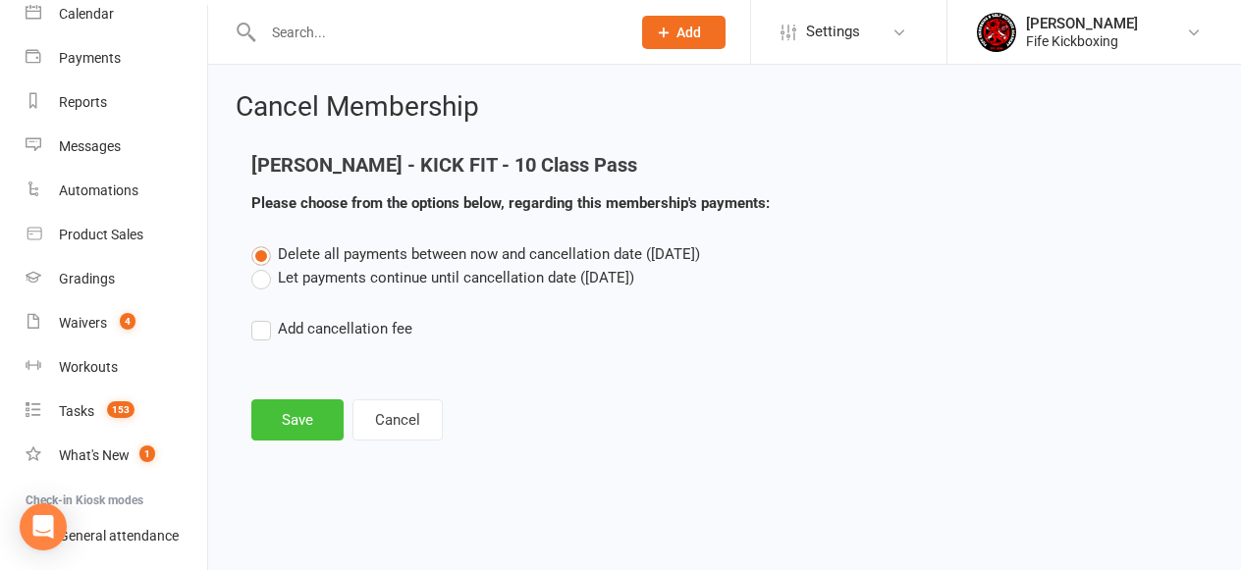
click at [312, 409] on button "Save" at bounding box center [297, 420] width 92 height 41
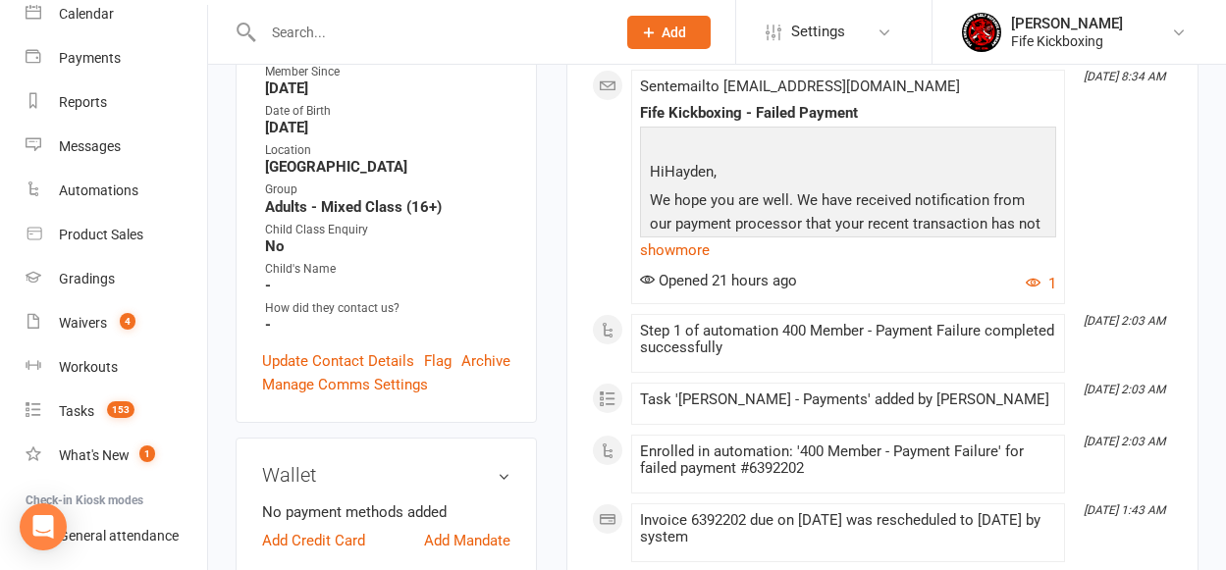
scroll to position [848, 0]
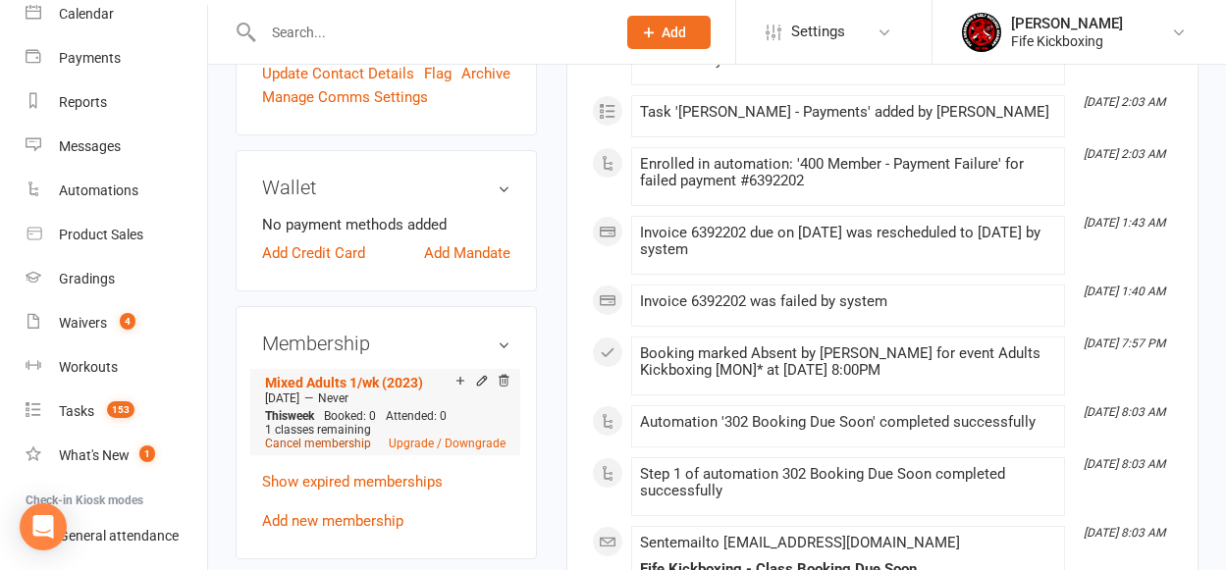
click at [338, 437] on link "Cancel membership" at bounding box center [318, 444] width 106 height 14
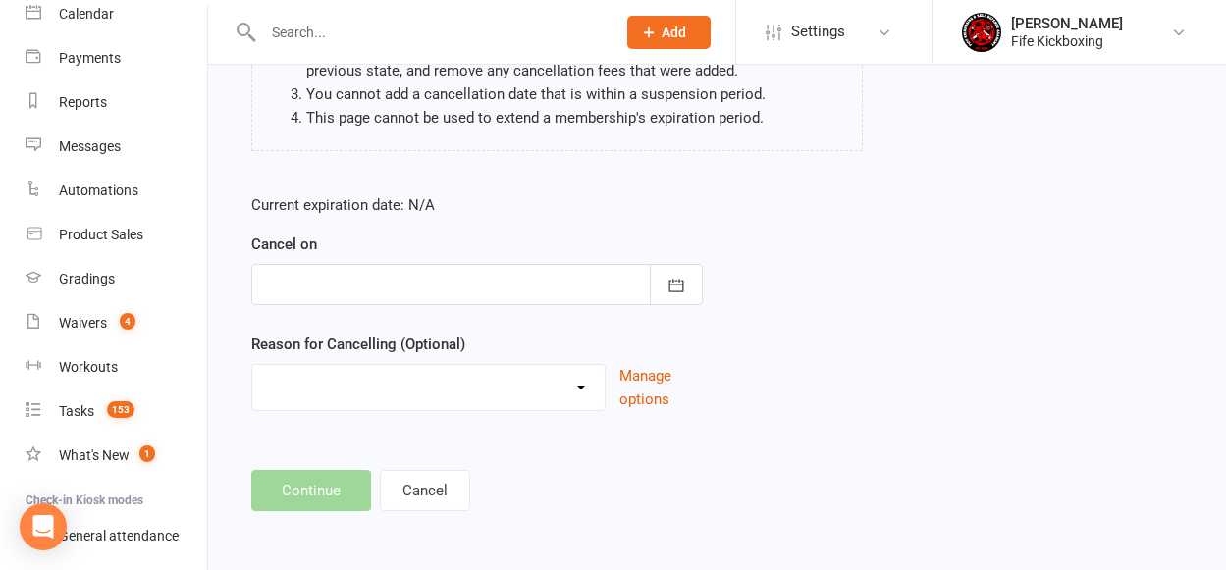
scroll to position [301, 0]
click at [366, 295] on div at bounding box center [477, 283] width 452 height 41
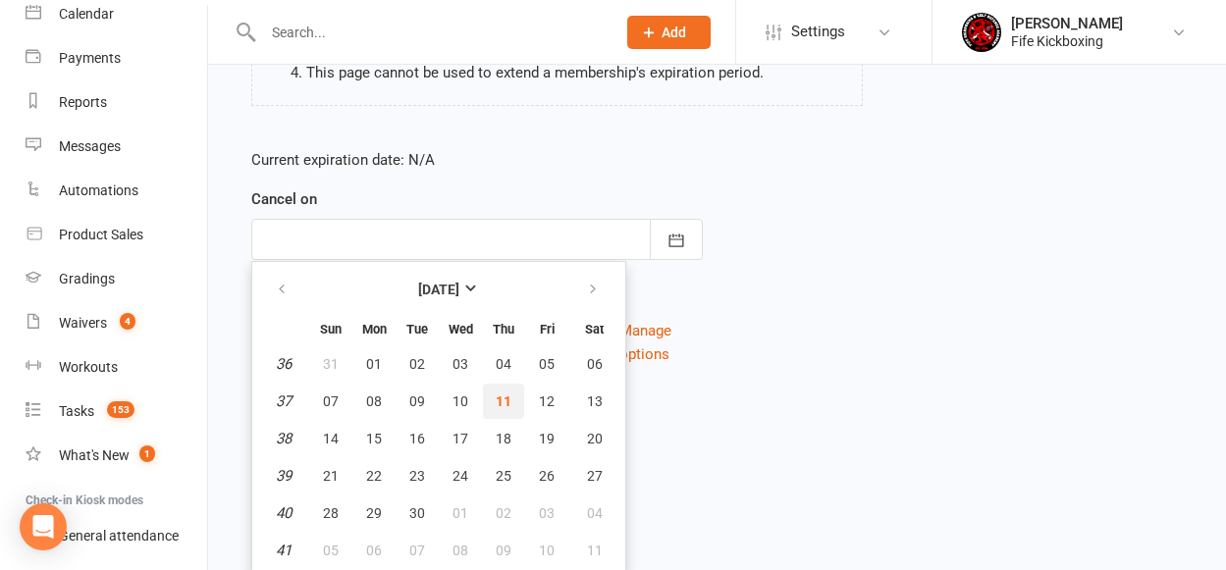
click at [505, 403] on span "11" at bounding box center [504, 402] width 16 height 16
type input "[DATE]"
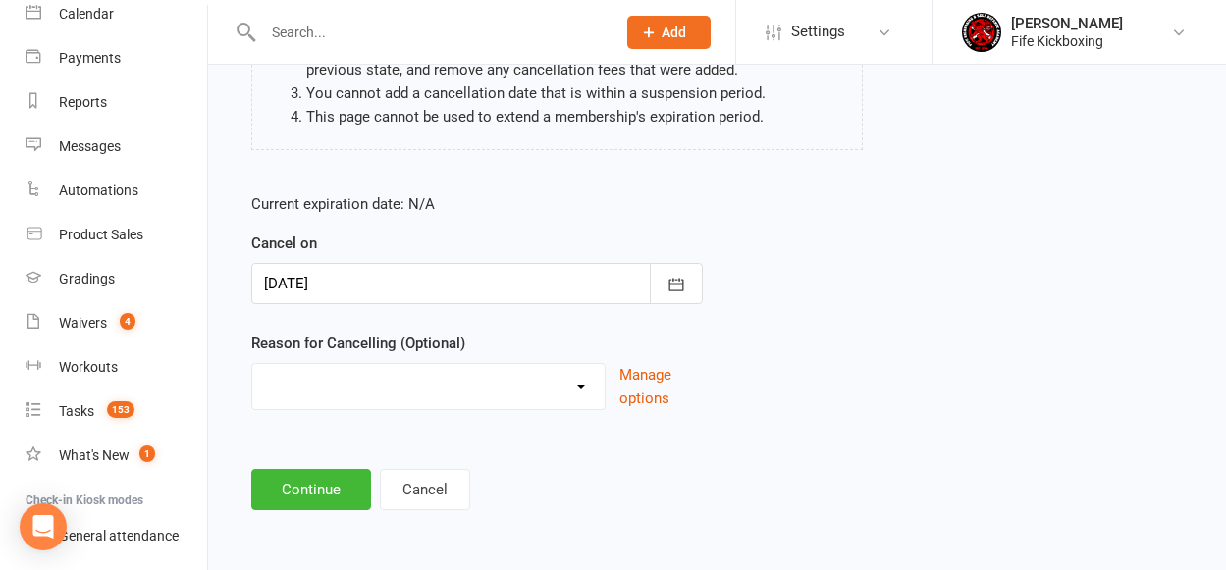
click at [373, 383] on select "Graduation Holiday Injury Mandate cancelled Non-attendance Other reason" at bounding box center [428, 383] width 352 height 39
select select "4"
click at [252, 364] on select "Graduation Holiday Injury Mandate cancelled Non-attendance Other reason" at bounding box center [428, 383] width 352 height 39
click at [331, 492] on button "Continue" at bounding box center [311, 489] width 120 height 41
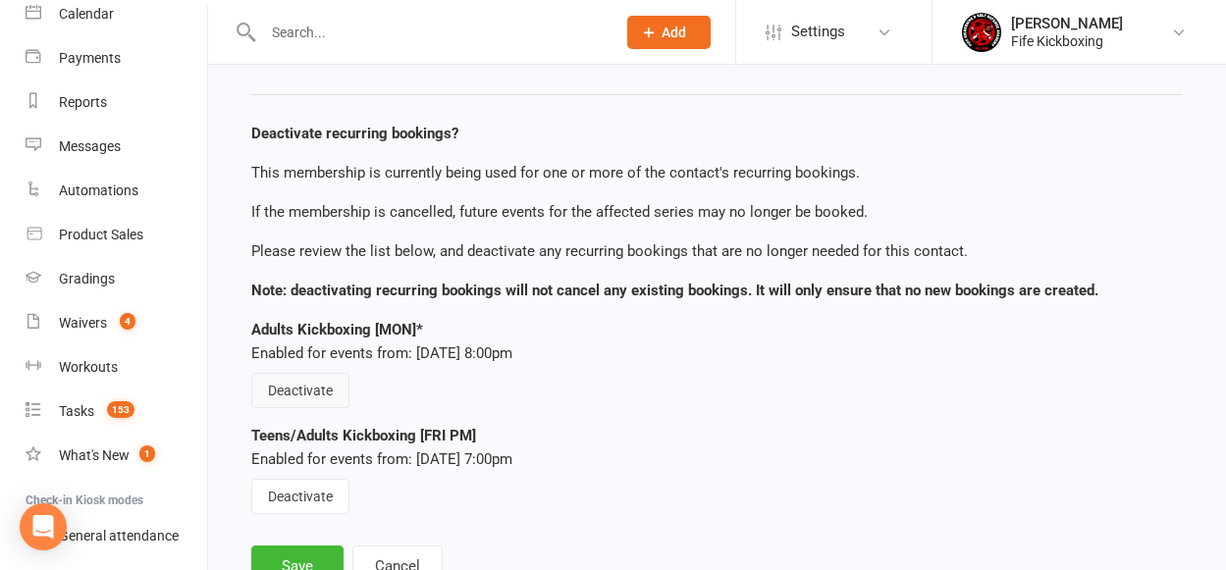
click at [293, 392] on button "Deactivate" at bounding box center [300, 390] width 98 height 35
click at [312, 500] on button "Deactivate" at bounding box center [300, 496] width 98 height 35
click at [318, 562] on button "Save" at bounding box center [297, 566] width 92 height 41
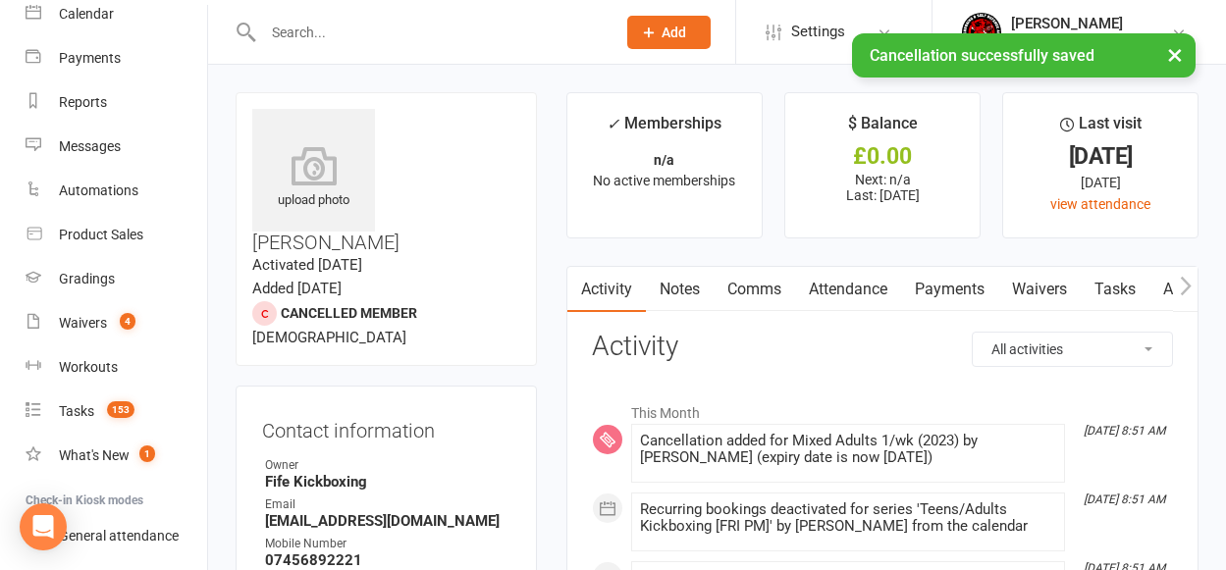
click at [835, 288] on link "Attendance" at bounding box center [848, 289] width 106 height 45
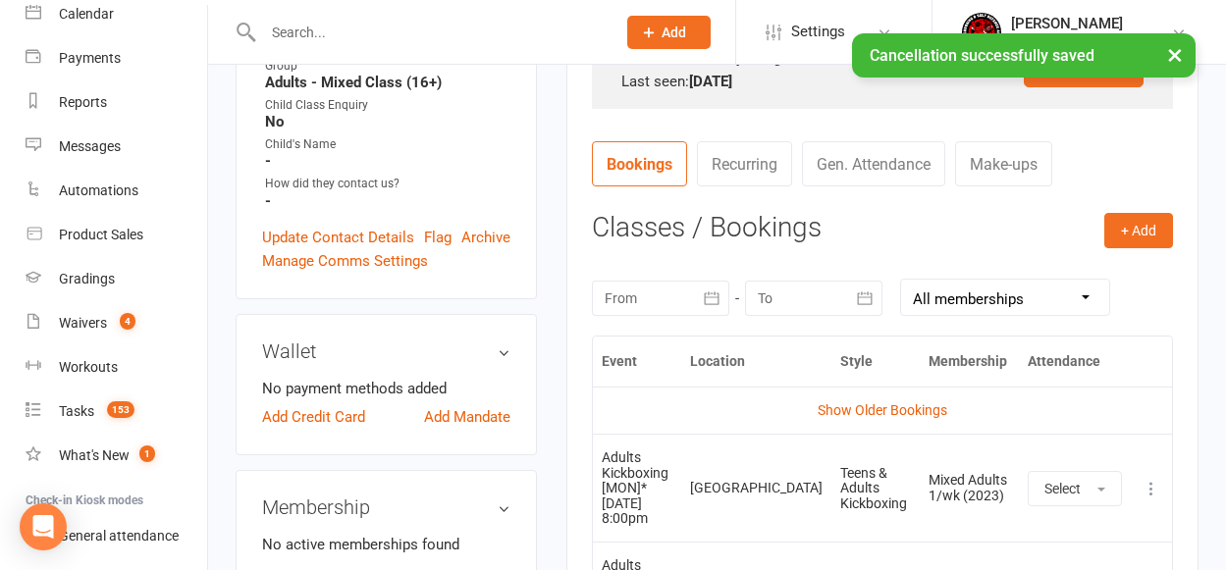
scroll to position [676, 0]
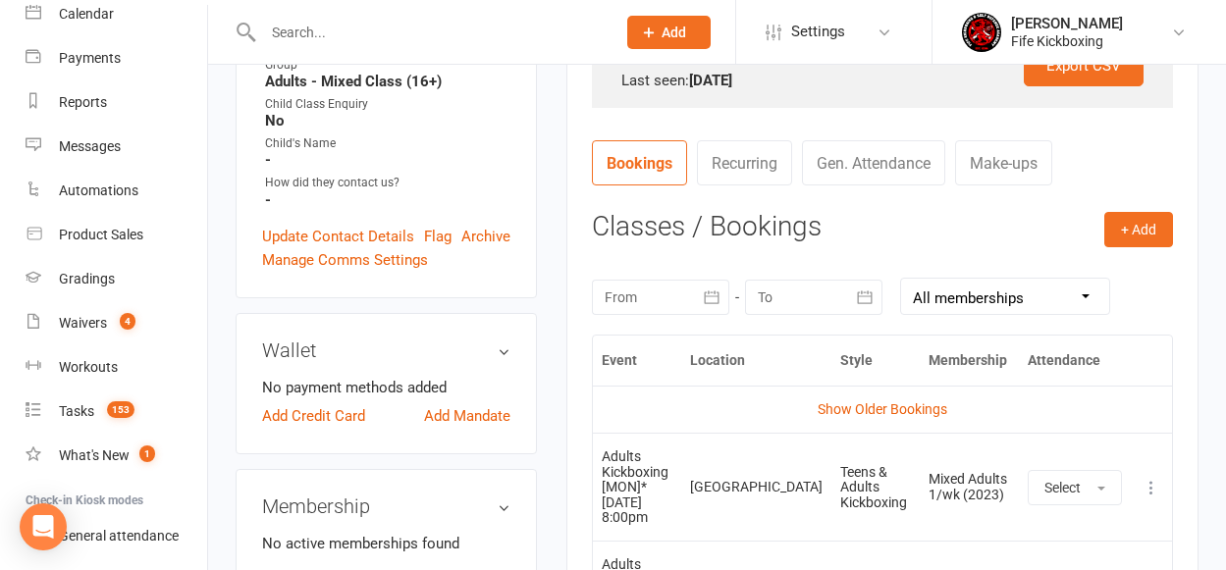
click at [1154, 487] on icon at bounding box center [1152, 488] width 20 height 20
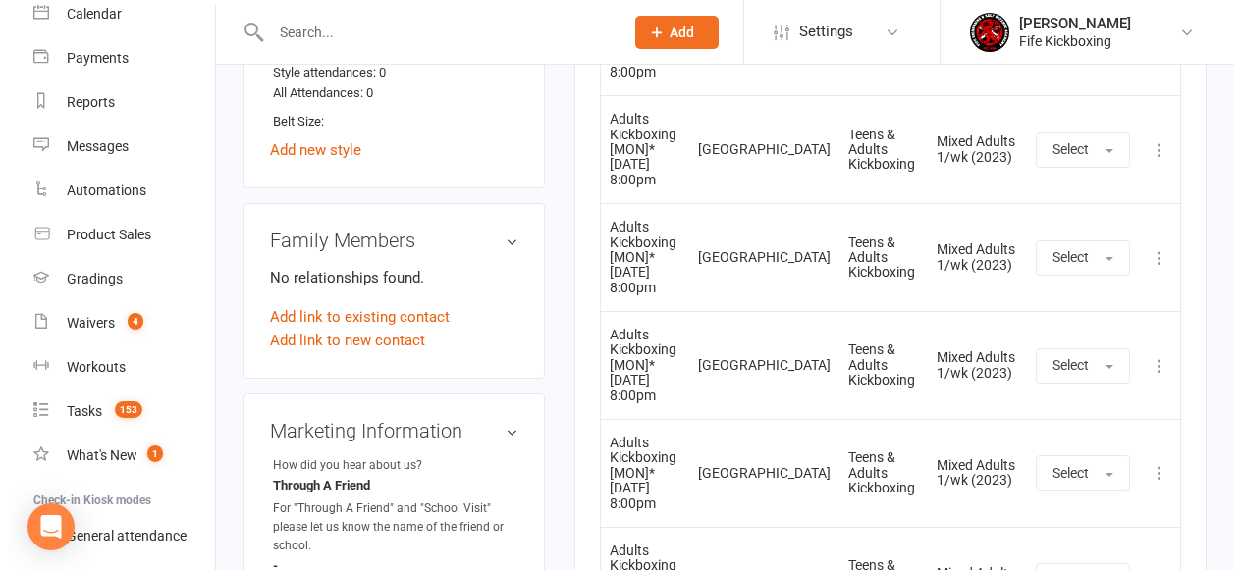
scroll to position [995, 0]
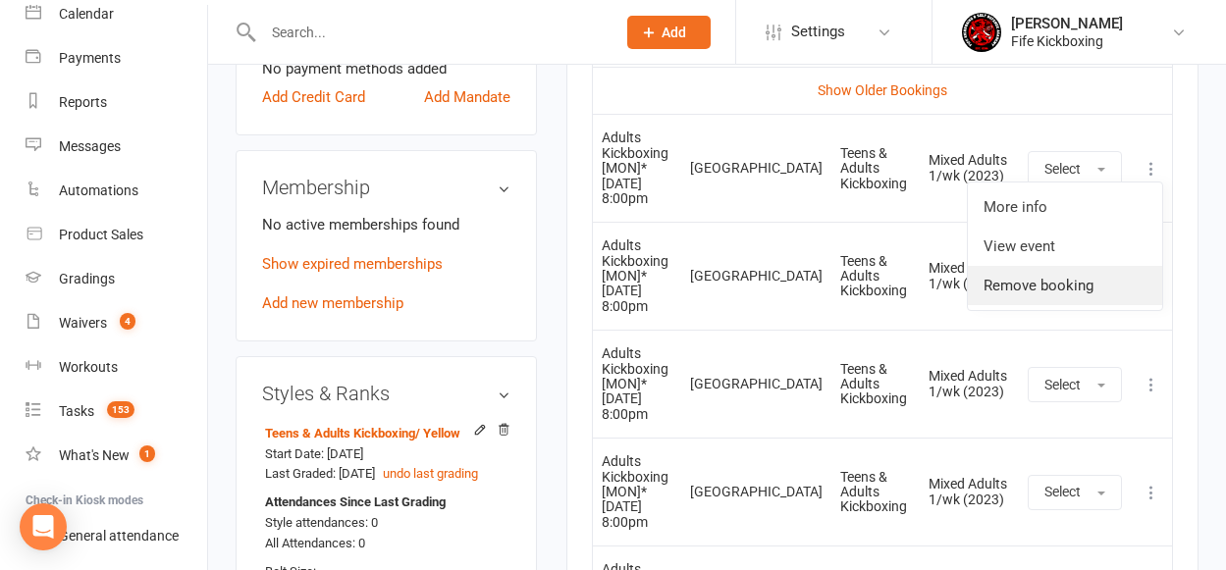
click at [1019, 282] on link "Remove booking" at bounding box center [1065, 285] width 194 height 39
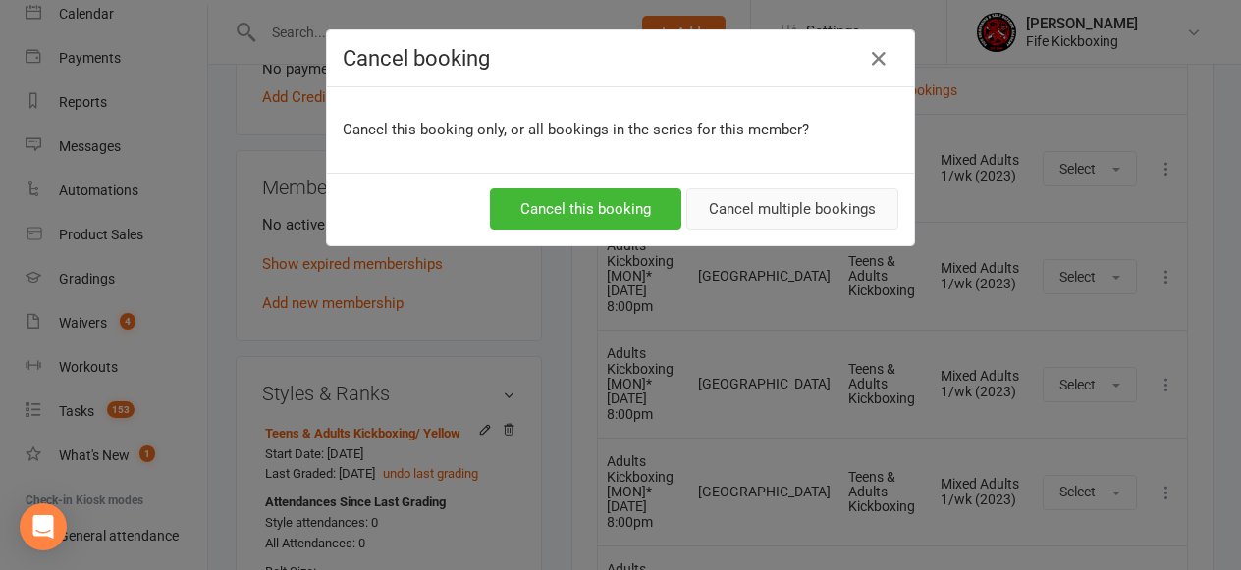
click at [738, 213] on button "Cancel multiple bookings" at bounding box center [792, 208] width 212 height 41
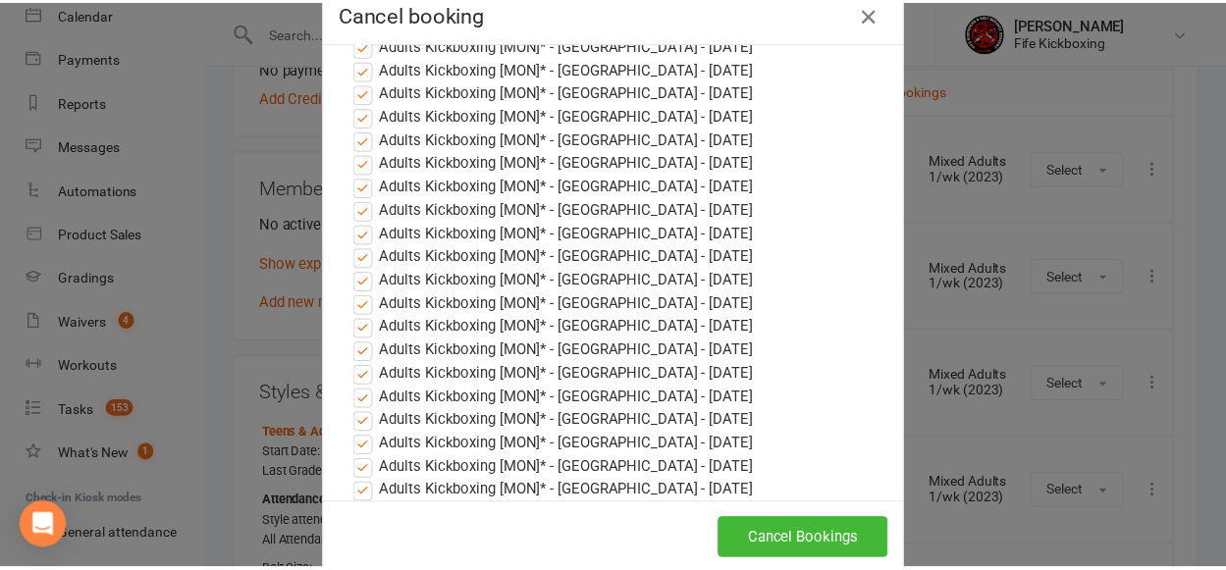
scroll to position [81, 0]
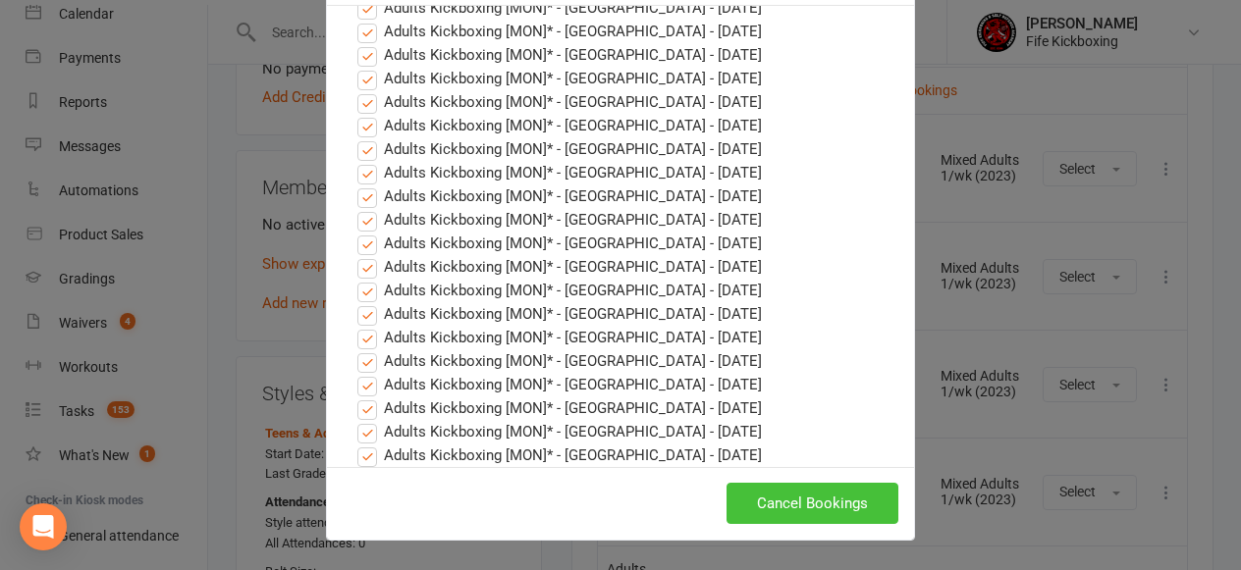
click at [816, 503] on button "Cancel Bookings" at bounding box center [812, 503] width 172 height 41
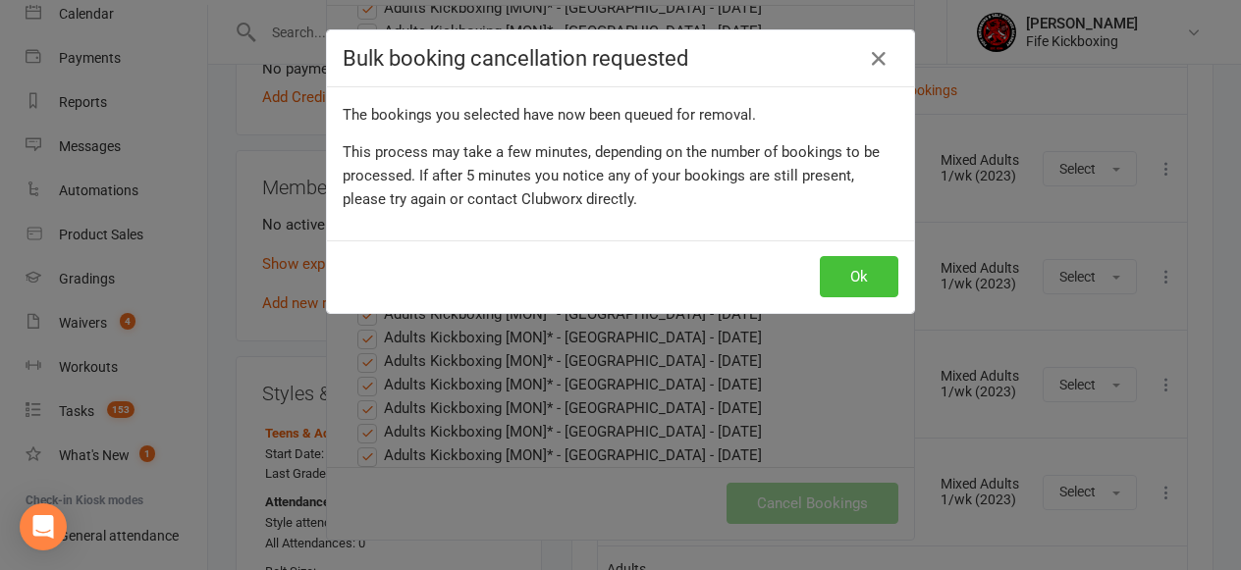
click at [844, 288] on button "Ok" at bounding box center [859, 276] width 79 height 41
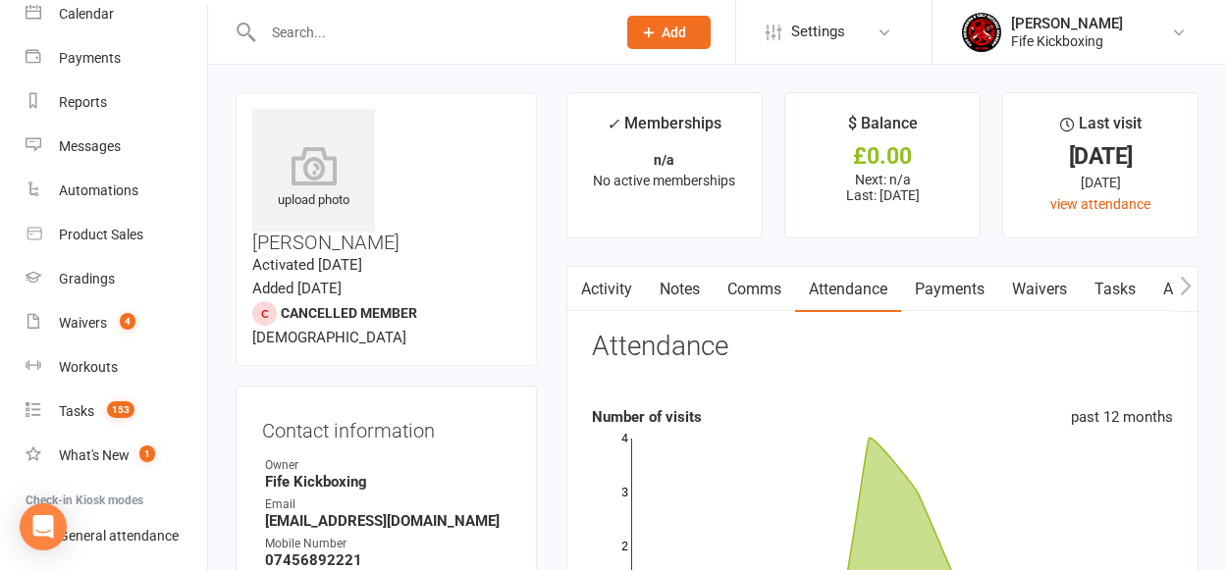
scroll to position [0, 0]
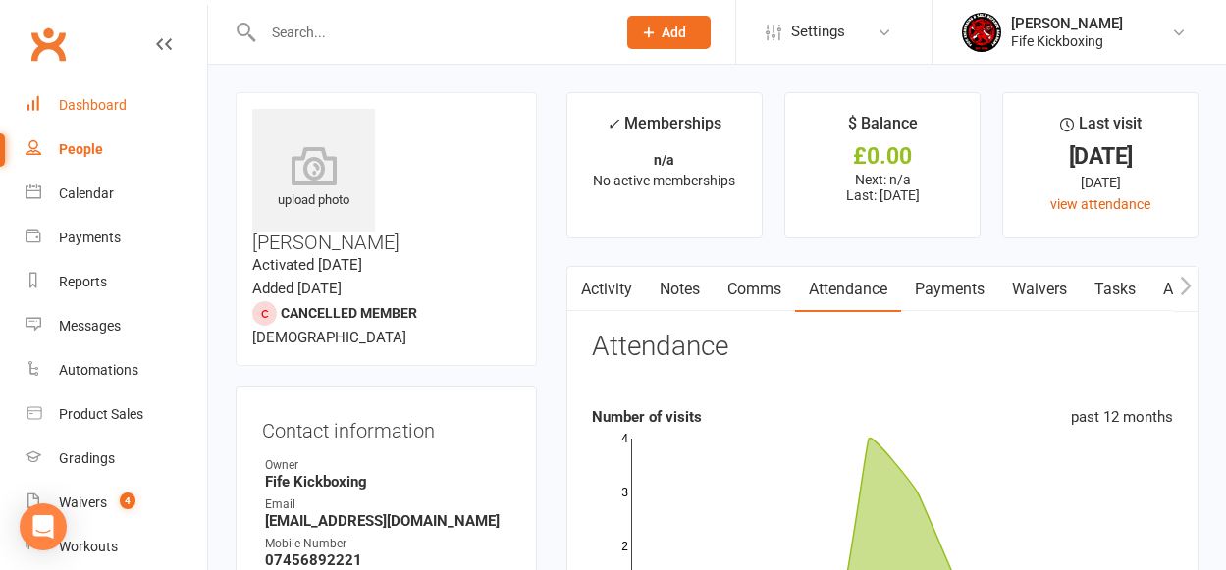
click at [100, 101] on div "Dashboard" at bounding box center [93, 105] width 68 height 16
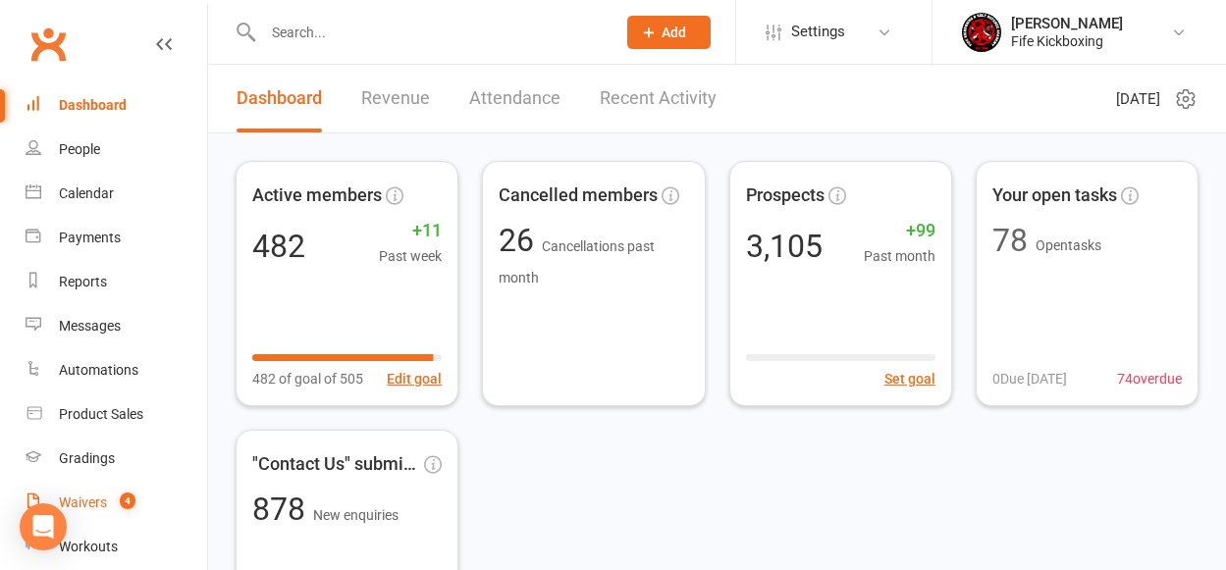
scroll to position [205, 0]
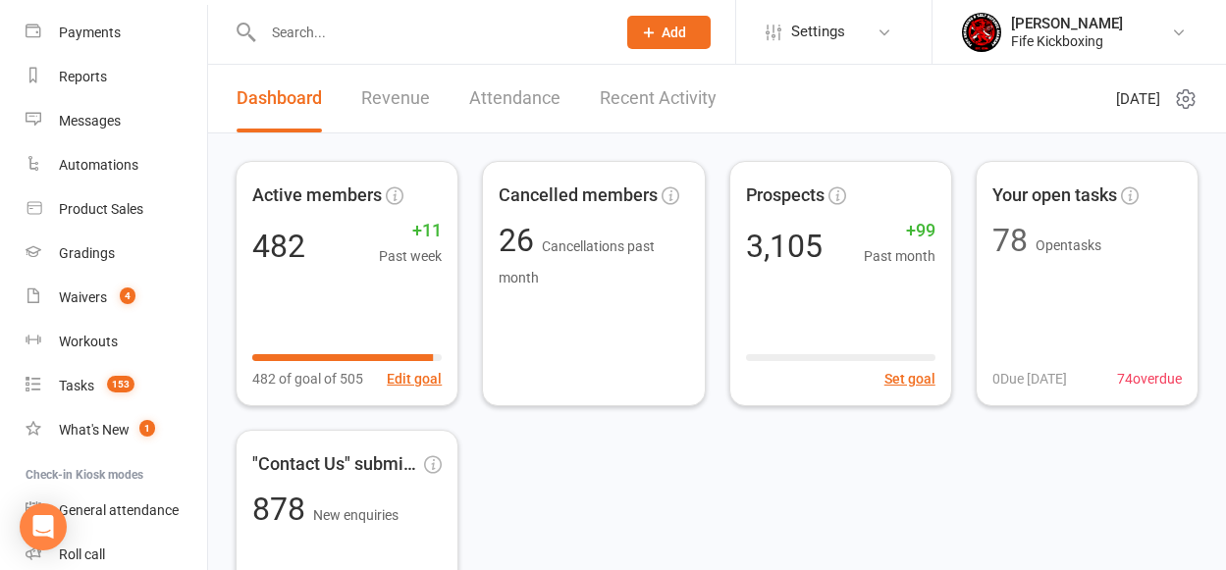
click at [335, 31] on input "text" at bounding box center [429, 32] width 345 height 27
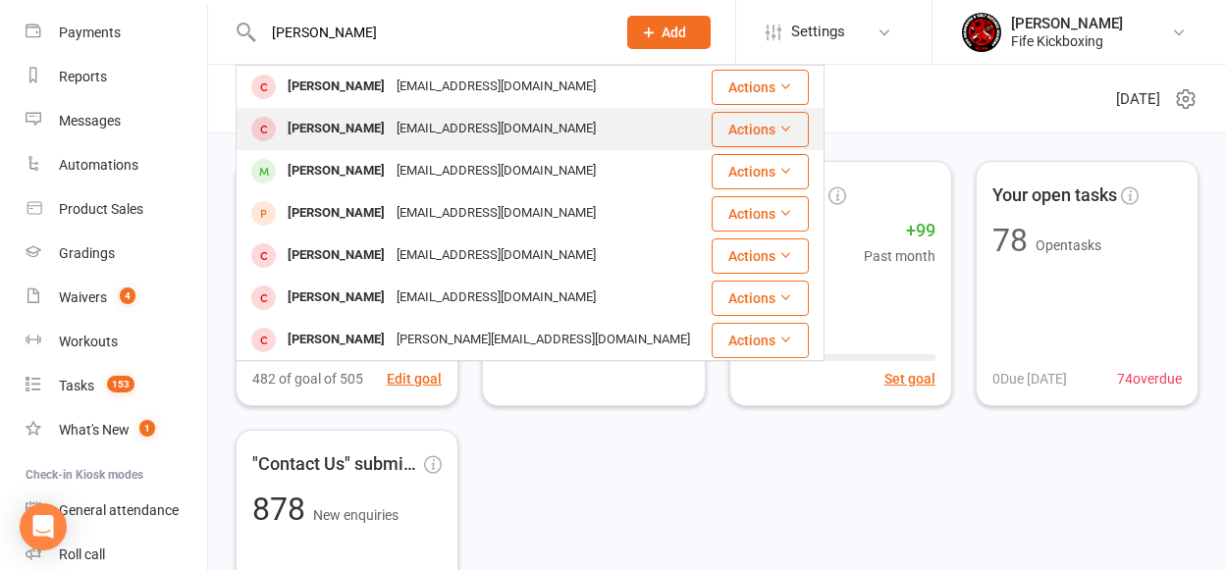
type input "[PERSON_NAME]"
click at [383, 134] on div "[PERSON_NAME]" at bounding box center [336, 129] width 109 height 28
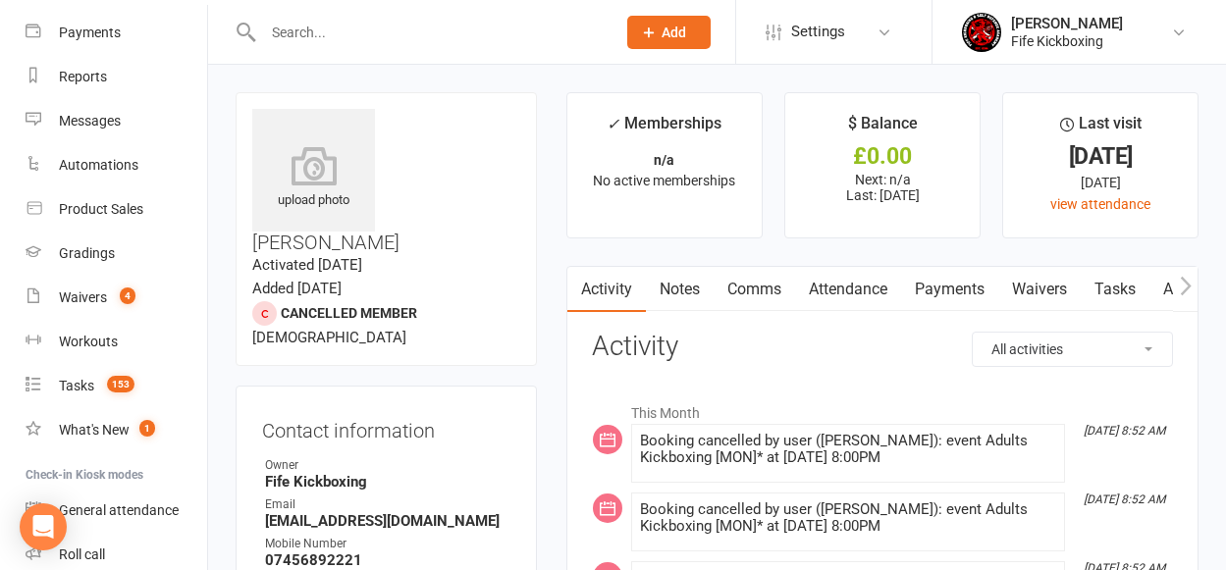
drag, startPoint x: 1103, startPoint y: 285, endPoint x: 1117, endPoint y: 287, distance: 13.9
click at [1114, 286] on link "Tasks" at bounding box center [1115, 289] width 69 height 45
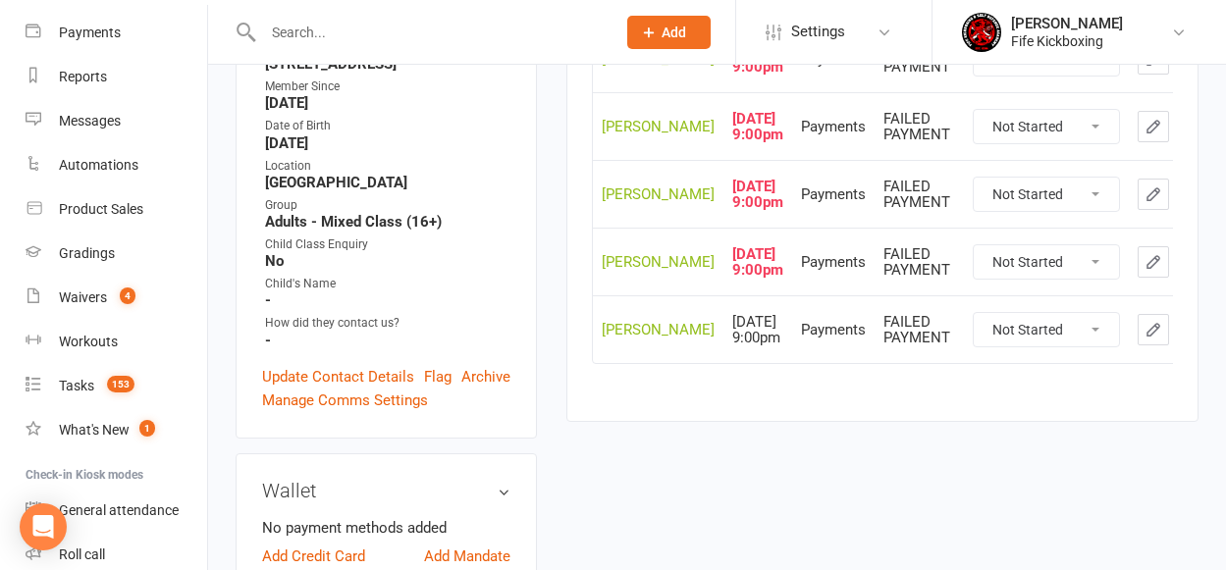
scroll to position [548, 0]
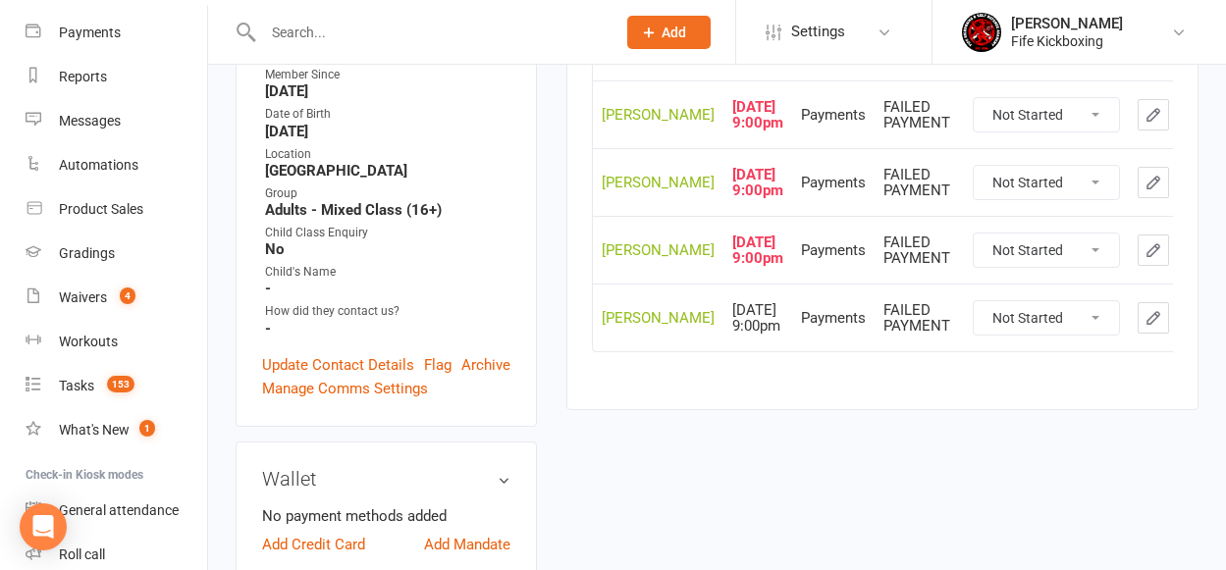
click at [1019, 335] on select "Not Started In Progress Waiting Complete" at bounding box center [1046, 317] width 145 height 33
click at [974, 335] on select "Not Started In Progress Waiting Complete" at bounding box center [1046, 317] width 145 height 33
select select "unstarted"
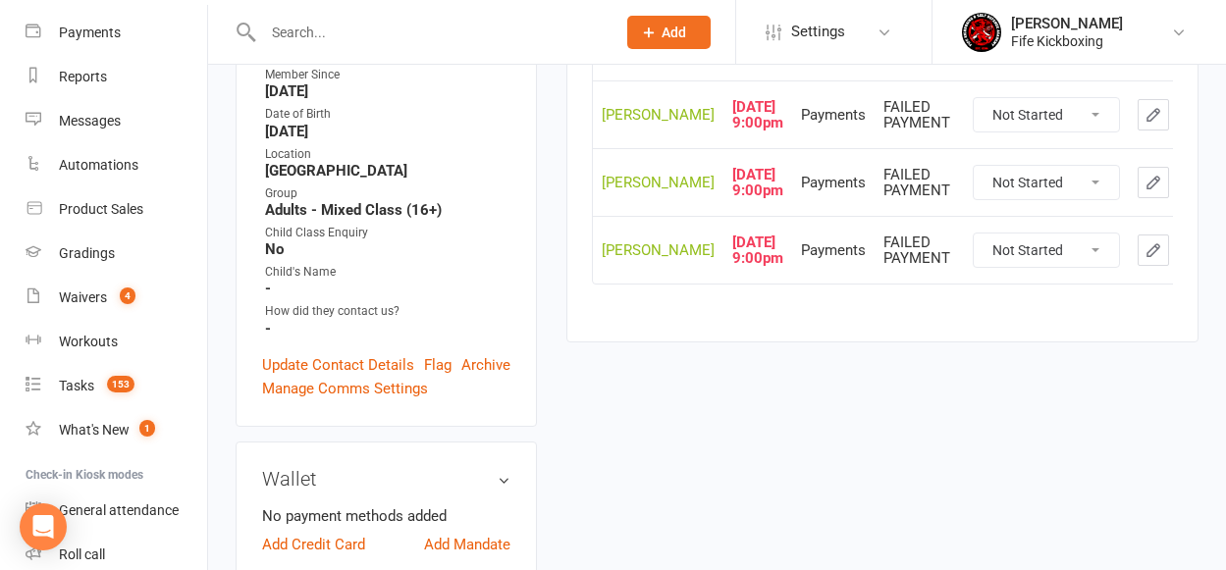
click at [1181, 259] on icon "button" at bounding box center [1190, 251] width 18 height 18
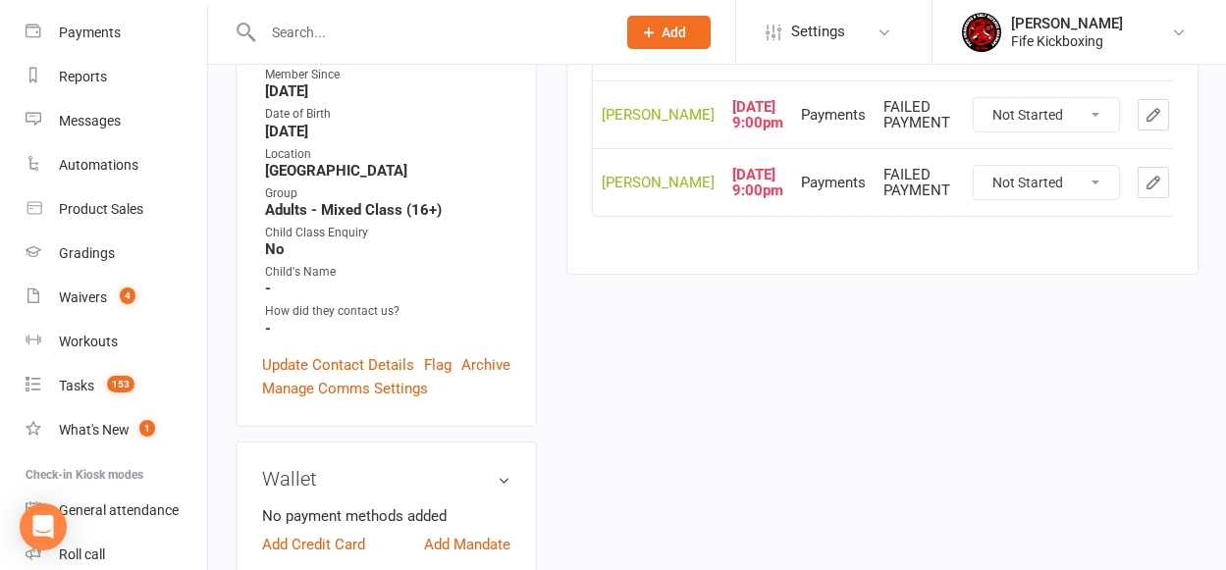
click at [1174, 198] on button "button" at bounding box center [1189, 182] width 31 height 31
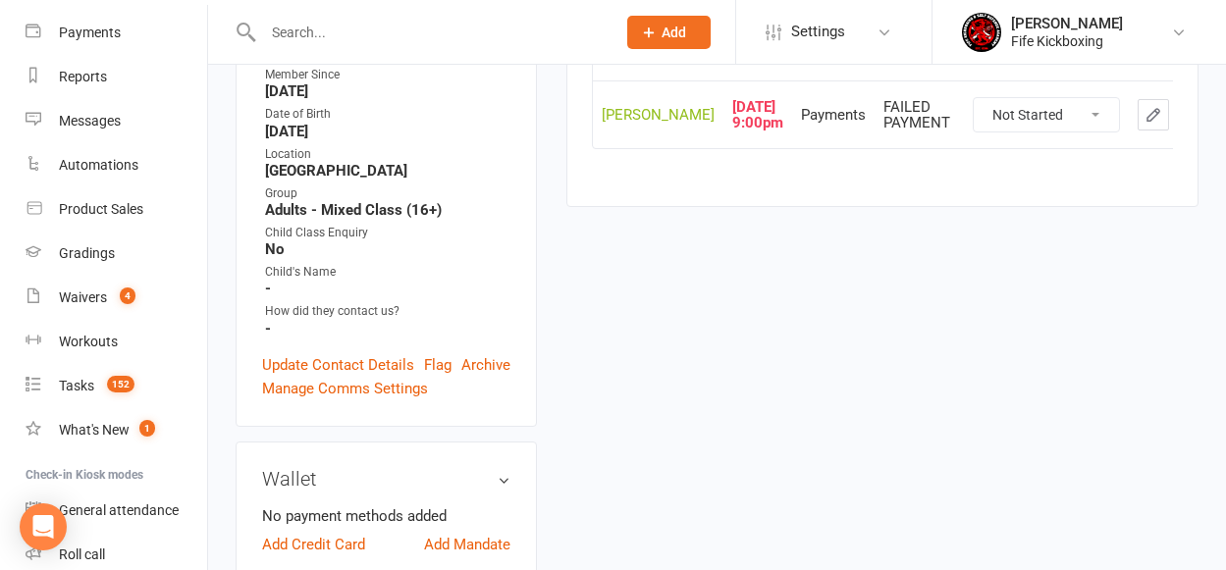
click at [1174, 131] on button "button" at bounding box center [1189, 114] width 31 height 31
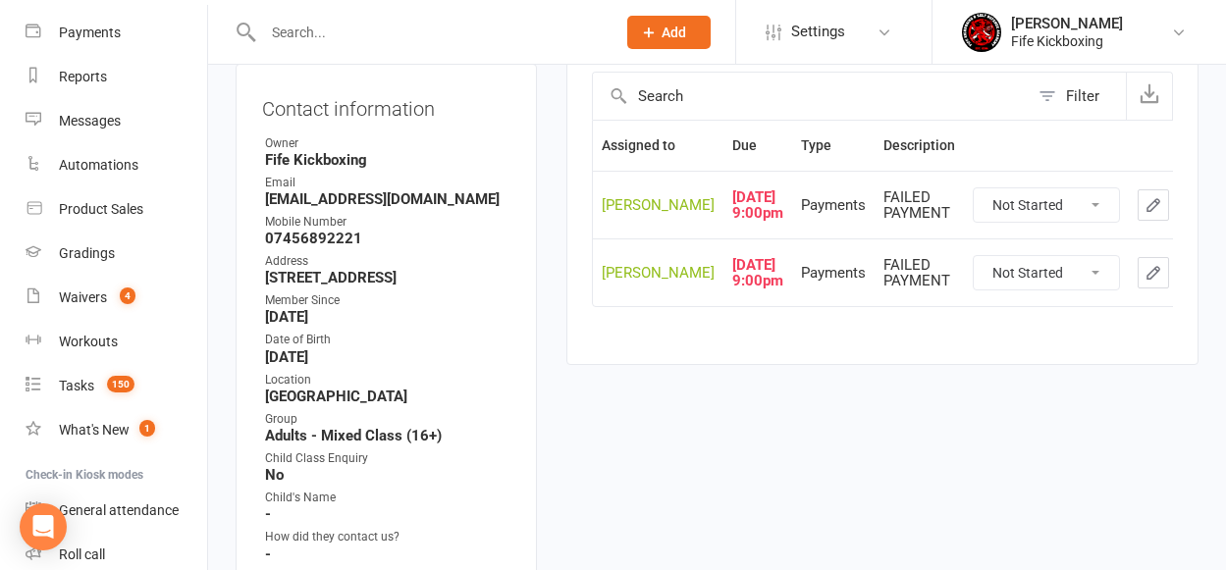
scroll to position [301, 0]
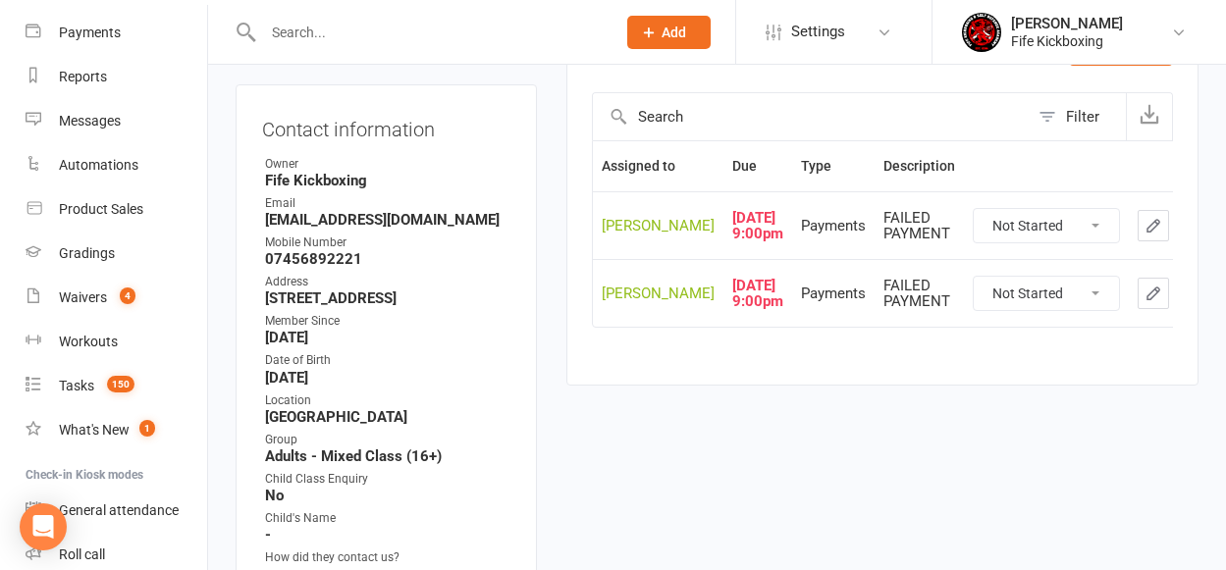
click at [1174, 309] on button "button" at bounding box center [1189, 293] width 31 height 31
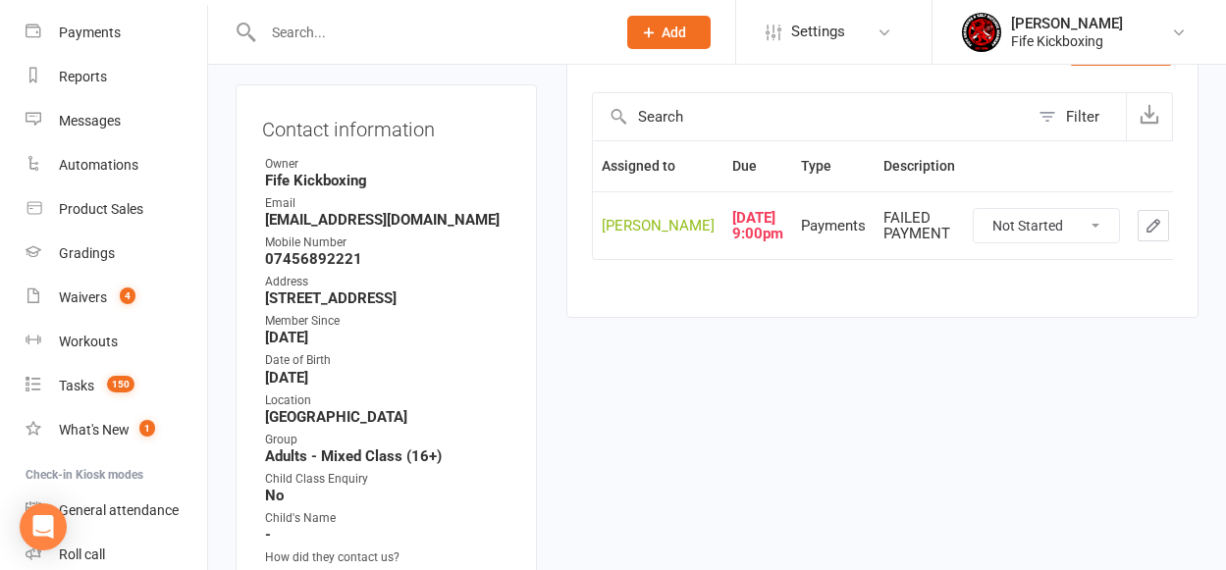
click at [1181, 235] on icon "button" at bounding box center [1190, 226] width 18 height 18
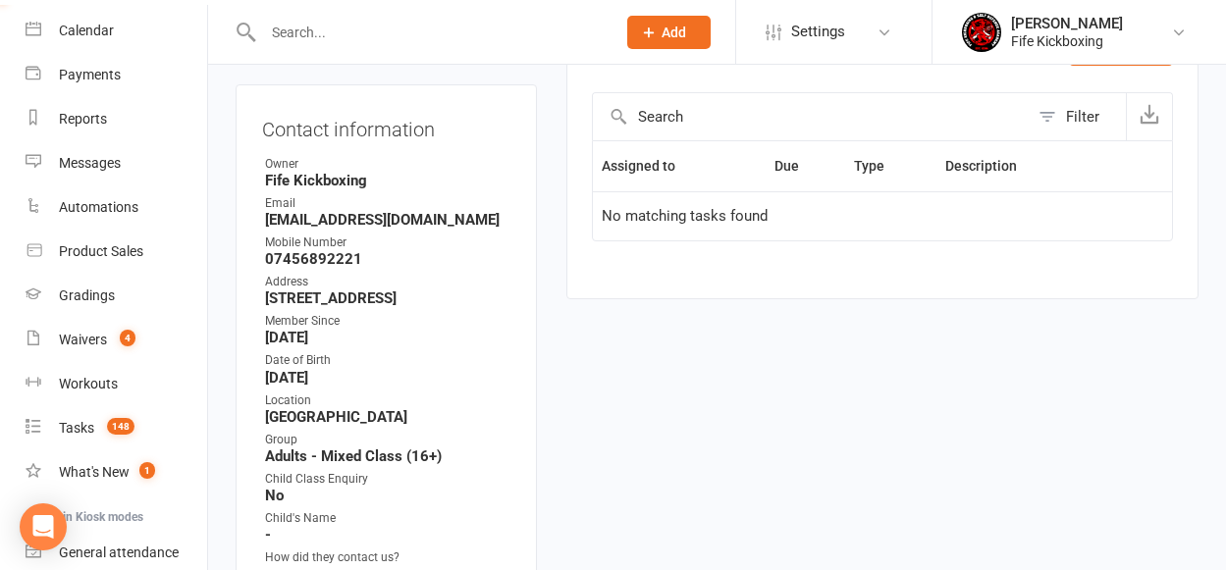
scroll to position [330, 0]
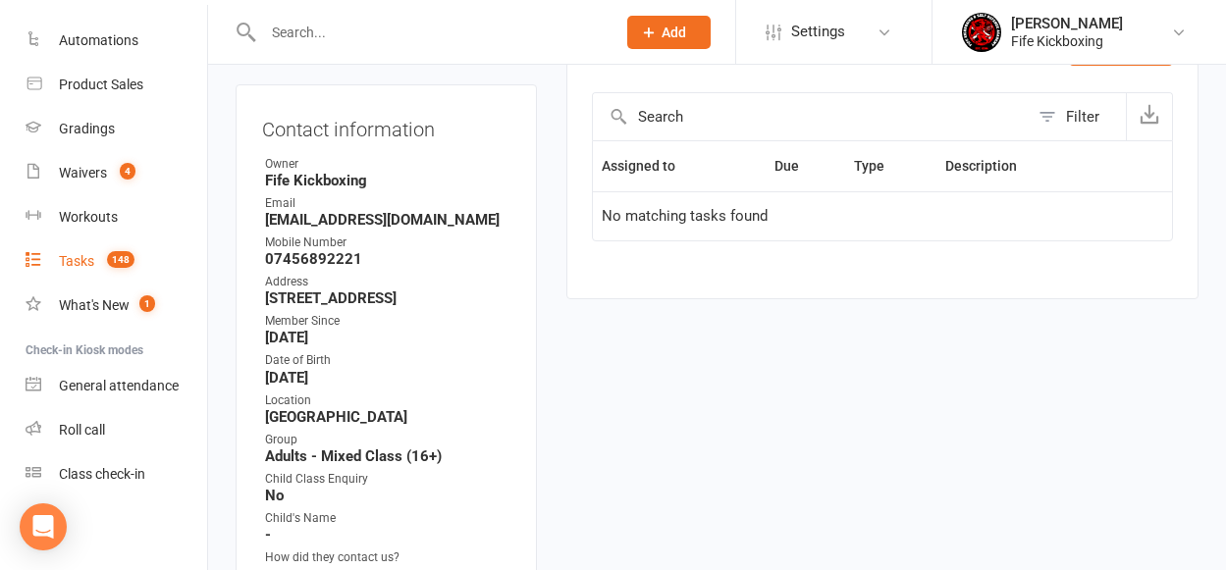
click at [80, 262] on div "Tasks" at bounding box center [76, 261] width 35 height 16
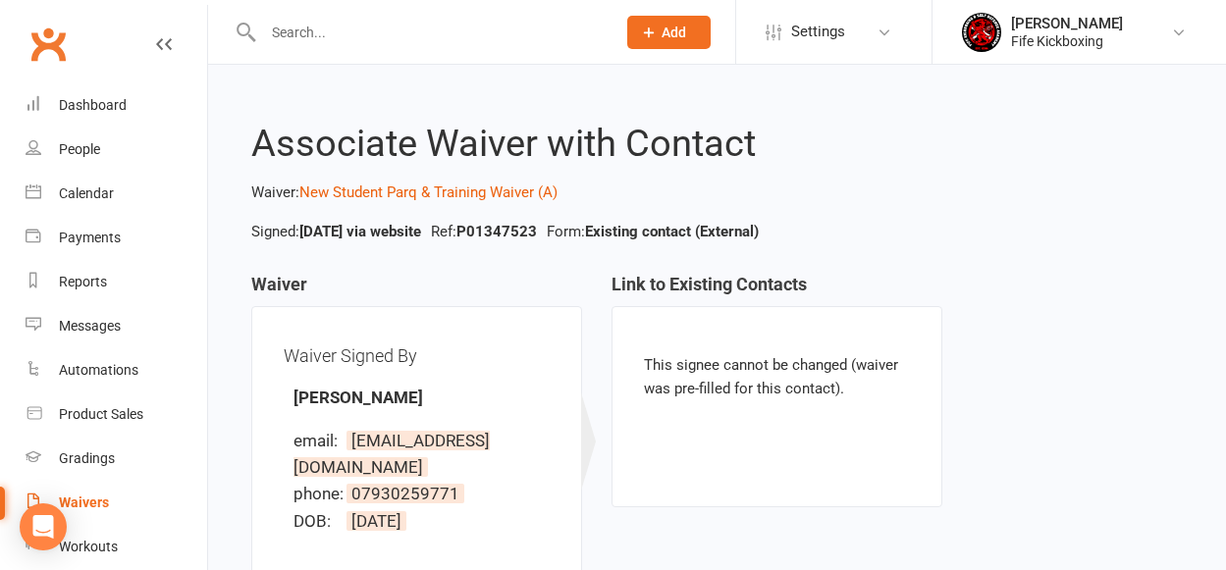
click at [346, 36] on input "text" at bounding box center [429, 32] width 345 height 27
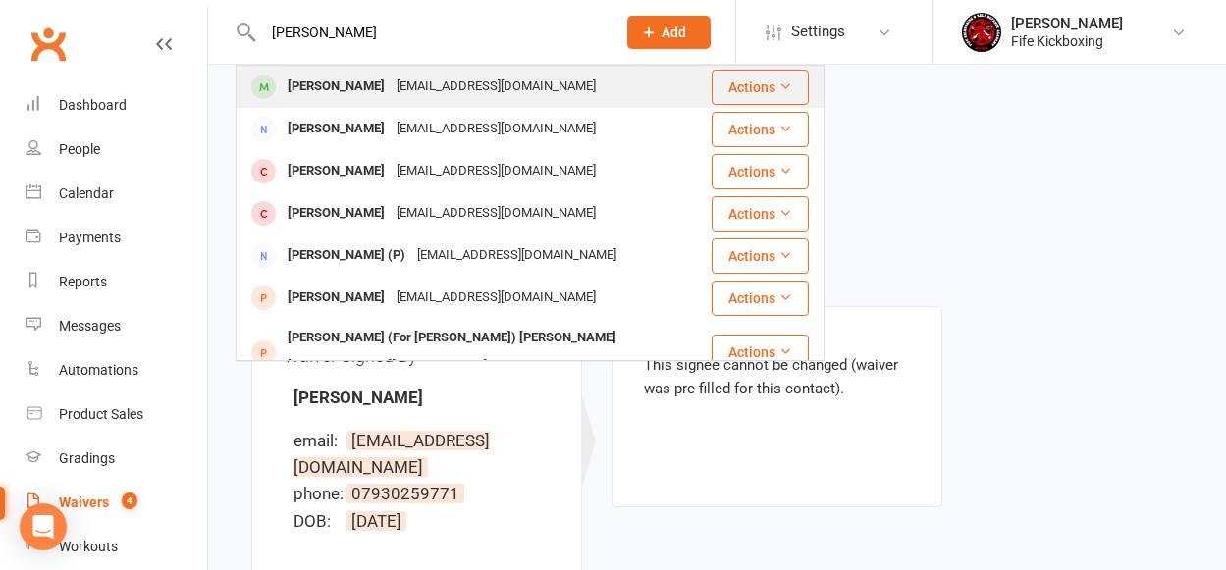
type input "[PERSON_NAME]"
click at [357, 95] on div "[PERSON_NAME]" at bounding box center [336, 87] width 109 height 28
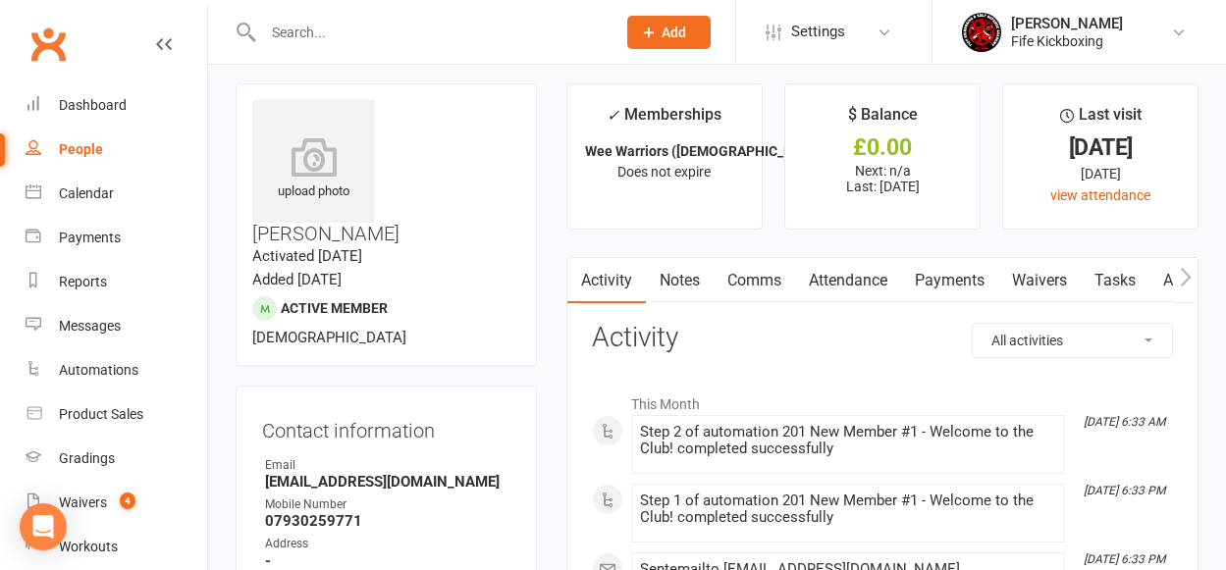
scroll to position [27, 0]
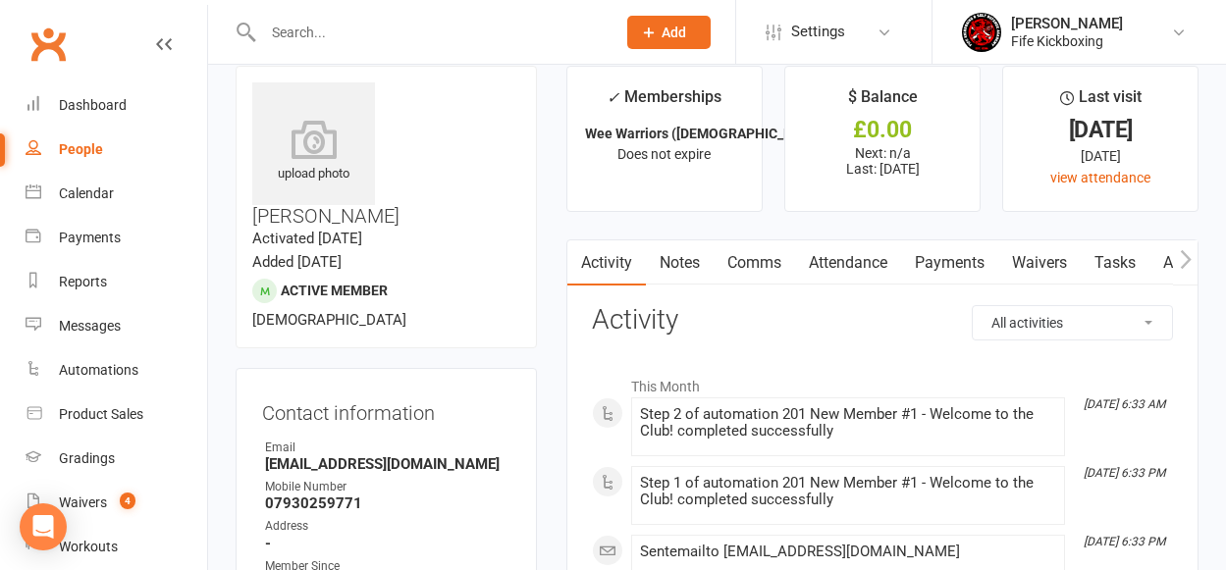
click at [1037, 259] on link "Waivers" at bounding box center [1039, 263] width 82 height 45
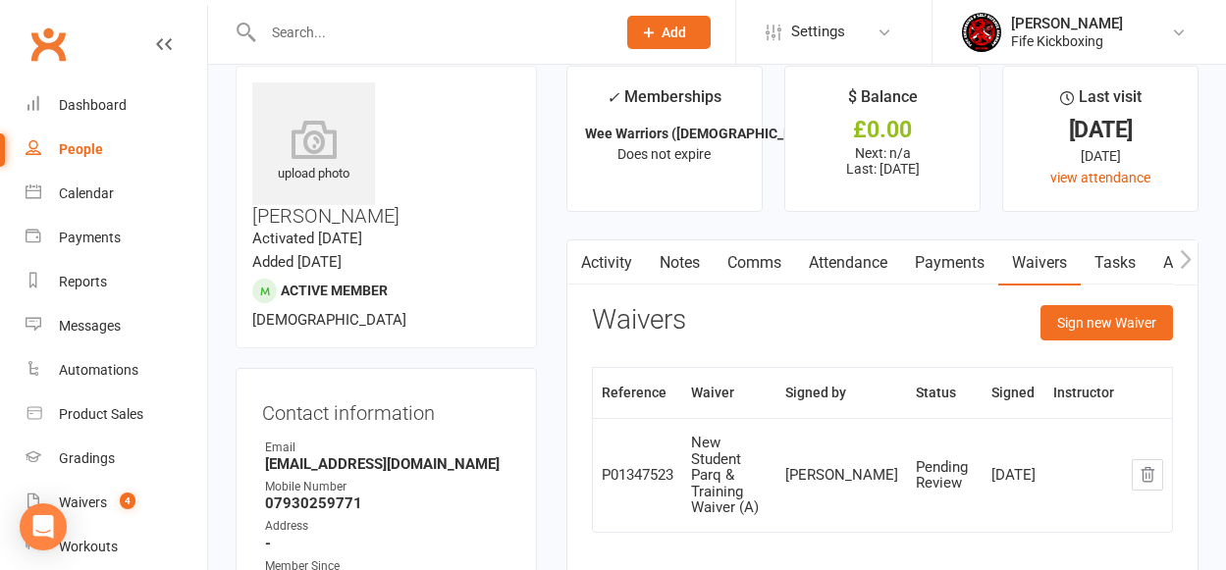
scroll to position [67, 0]
